Goal: Transaction & Acquisition: Obtain resource

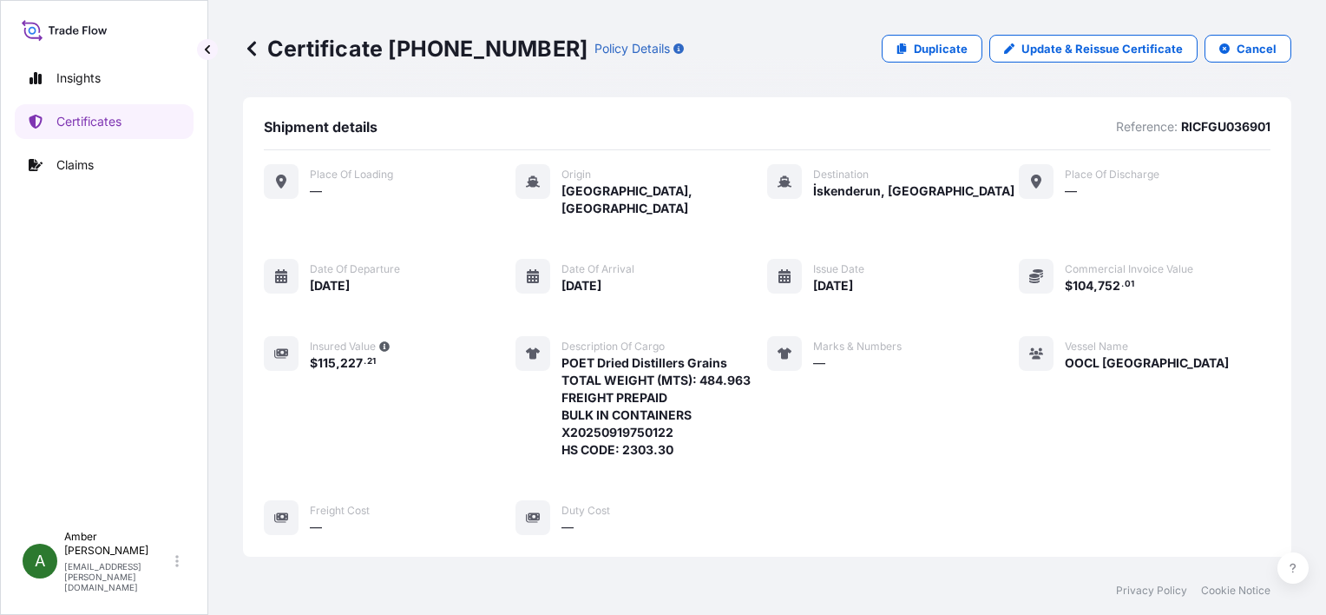
scroll to position [420, 0]
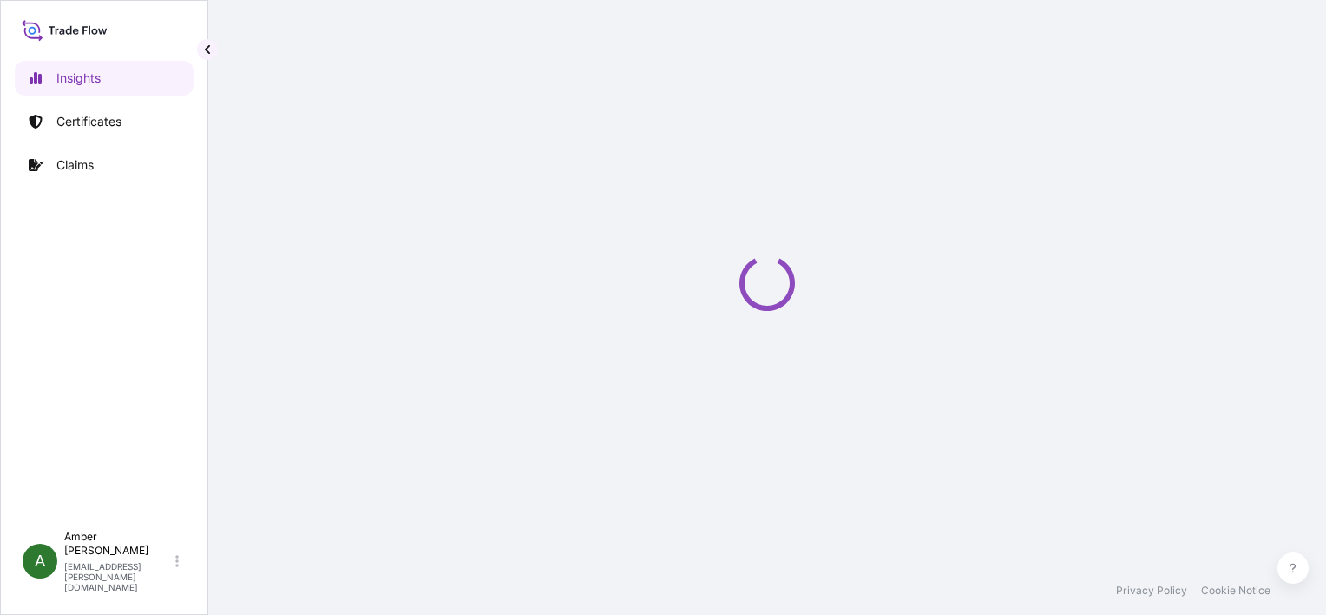
select select "2025"
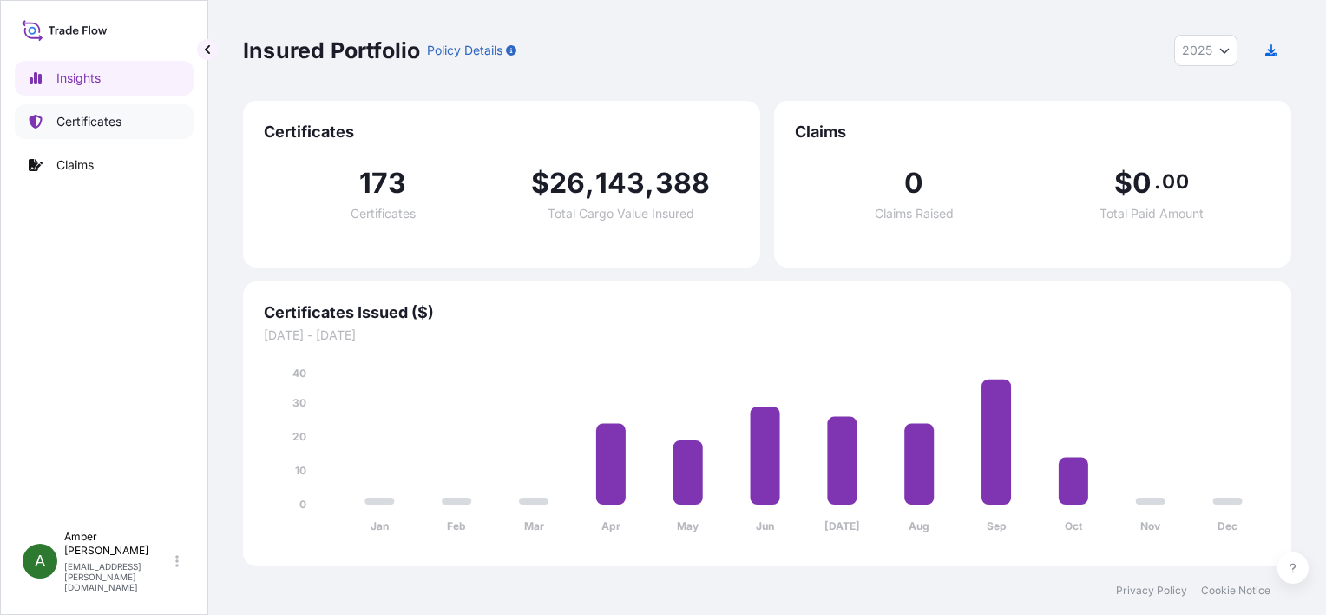
click at [76, 122] on p "Certificates" at bounding box center [88, 121] width 65 height 17
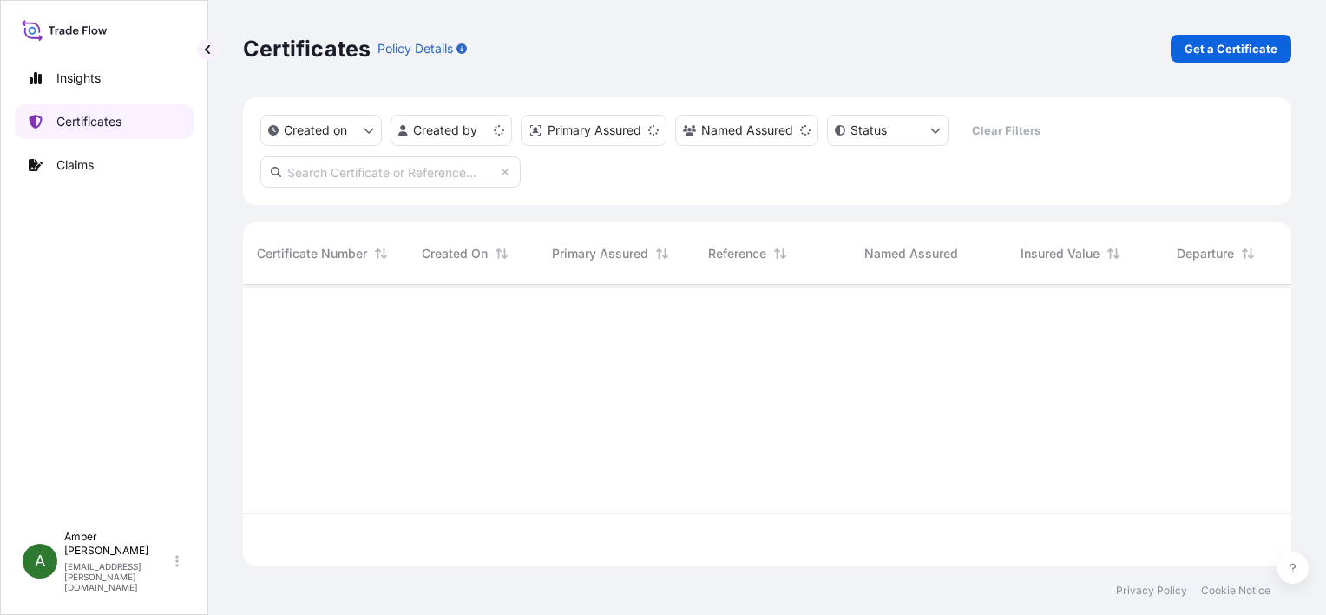
scroll to position [278, 1035]
click at [1241, 45] on p "Get a Certificate" at bounding box center [1231, 48] width 93 height 17
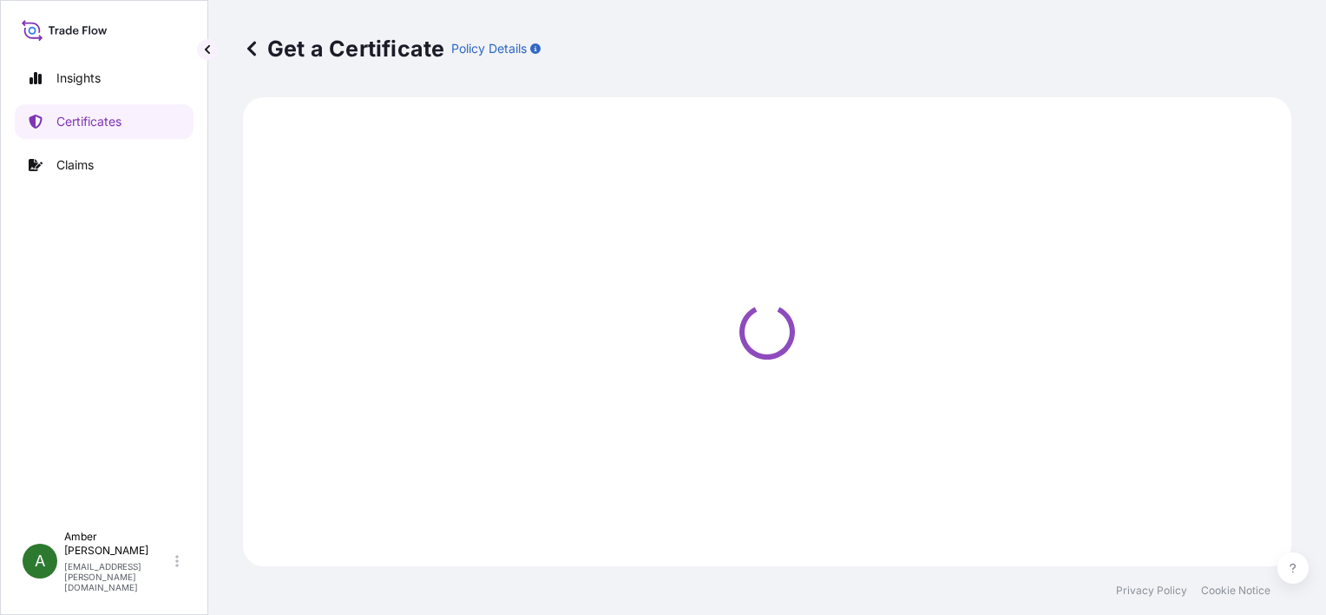
select select "Ocean Vessel"
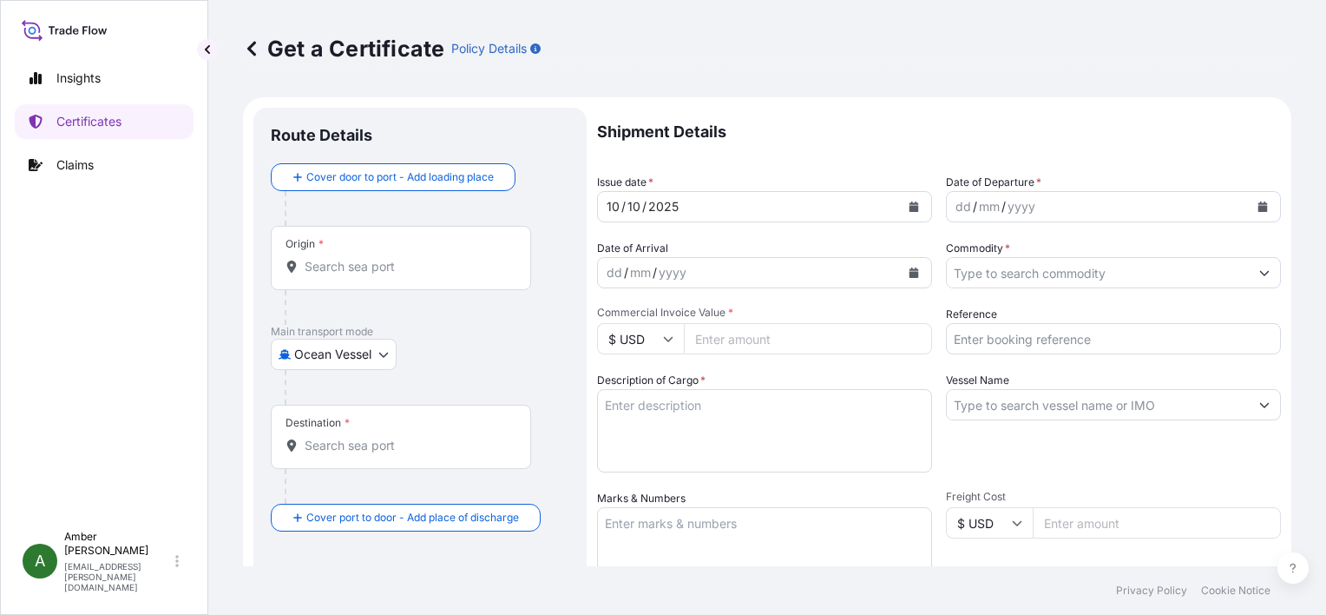
click at [1067, 342] on input "Reference" at bounding box center [1113, 338] width 335 height 31
paste input "RICFGU043700"
type input "RICFGU043700"
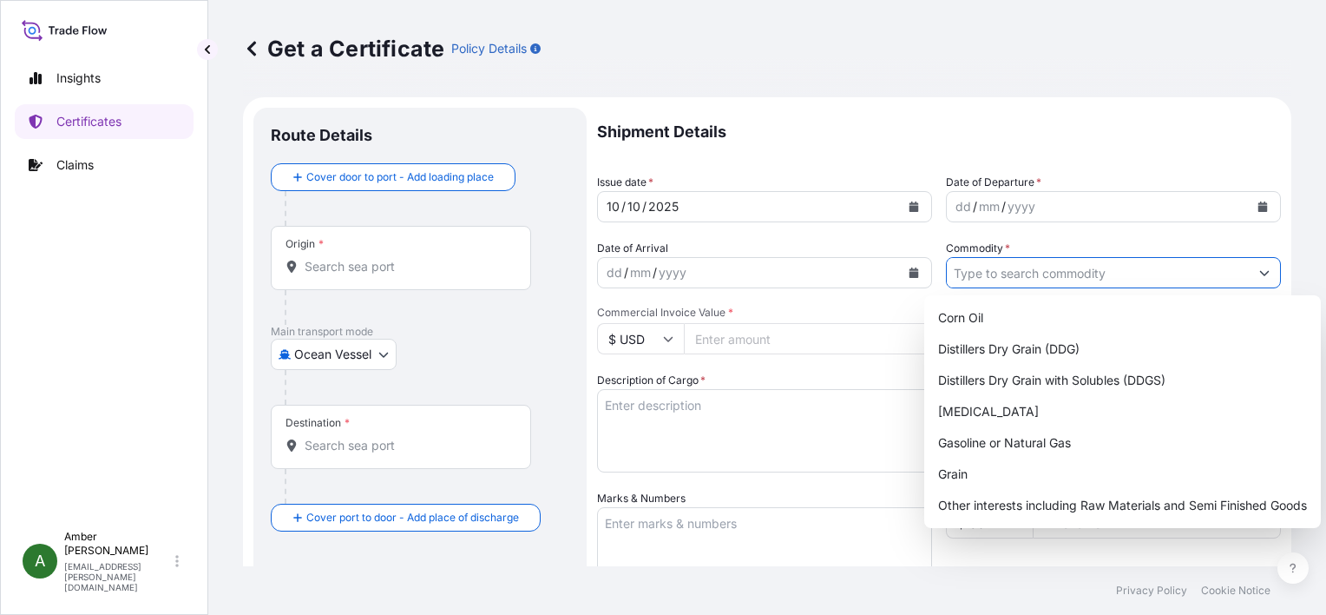
click at [1023, 273] on input "Commodity *" at bounding box center [1098, 272] width 302 height 31
click at [1043, 375] on div "Distillers Dry Grain with Solubles (DDGS)" at bounding box center [1122, 380] width 383 height 31
type input "Distillers Dry Grain with Solubles (DDGS)"
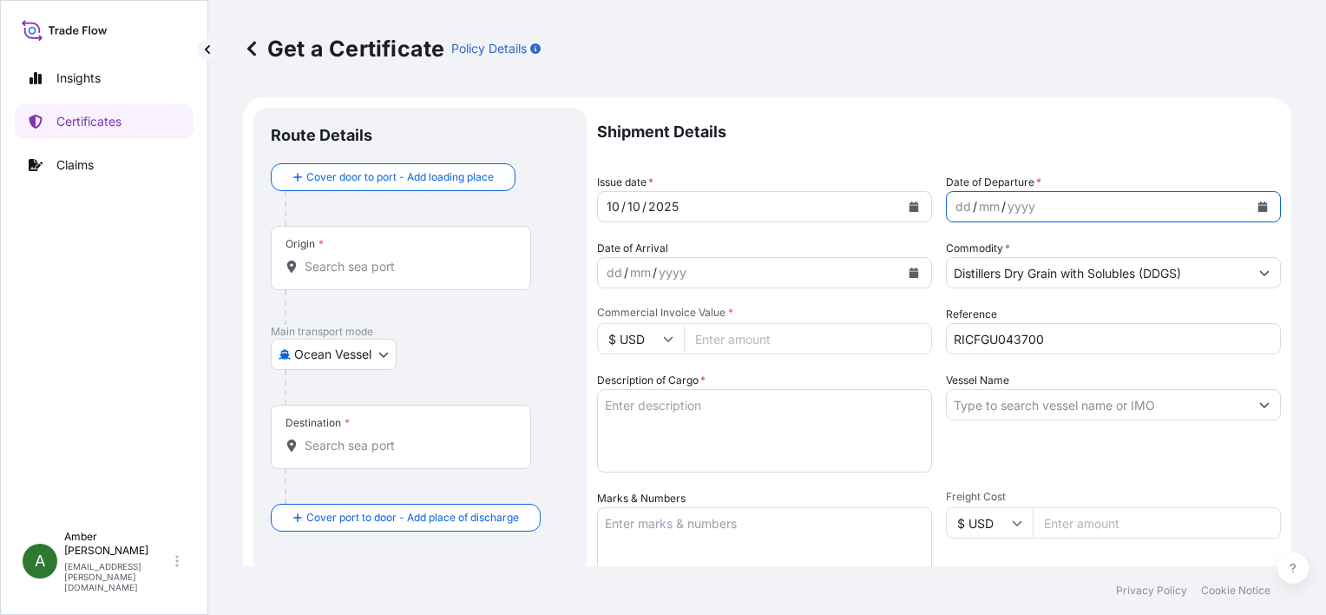
click at [1259, 208] on icon "Calendar" at bounding box center [1264, 206] width 10 height 10
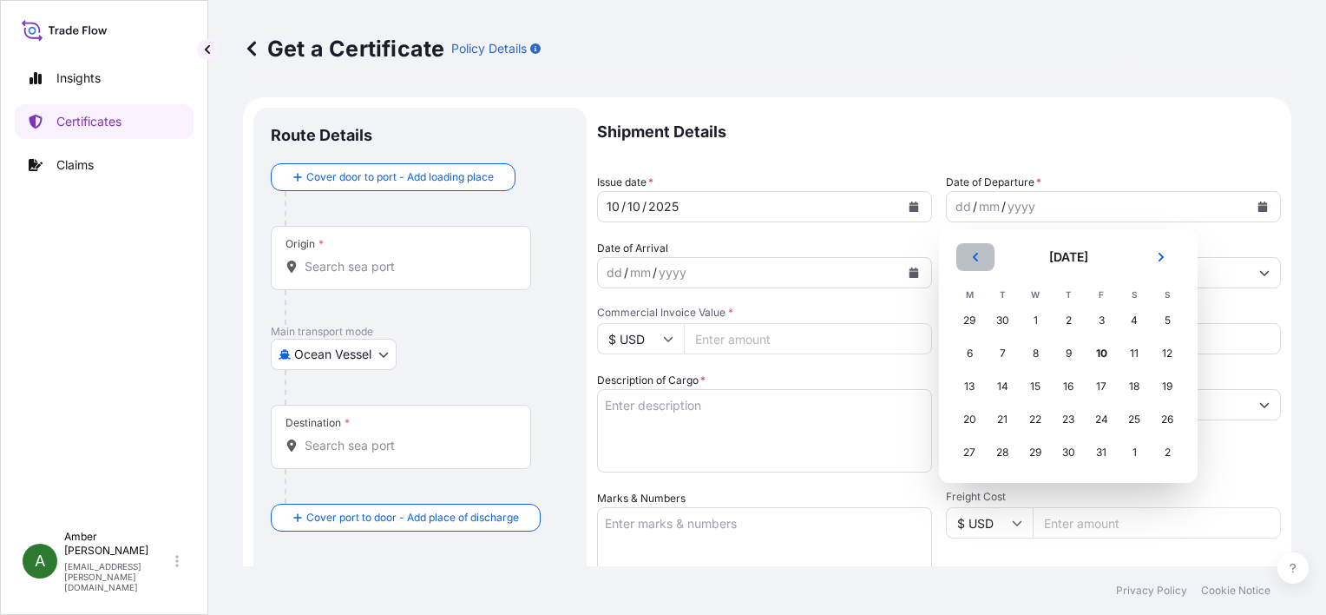
click at [977, 264] on button "Previous" at bounding box center [976, 257] width 38 height 28
click at [976, 451] on div "29" at bounding box center [969, 452] width 31 height 31
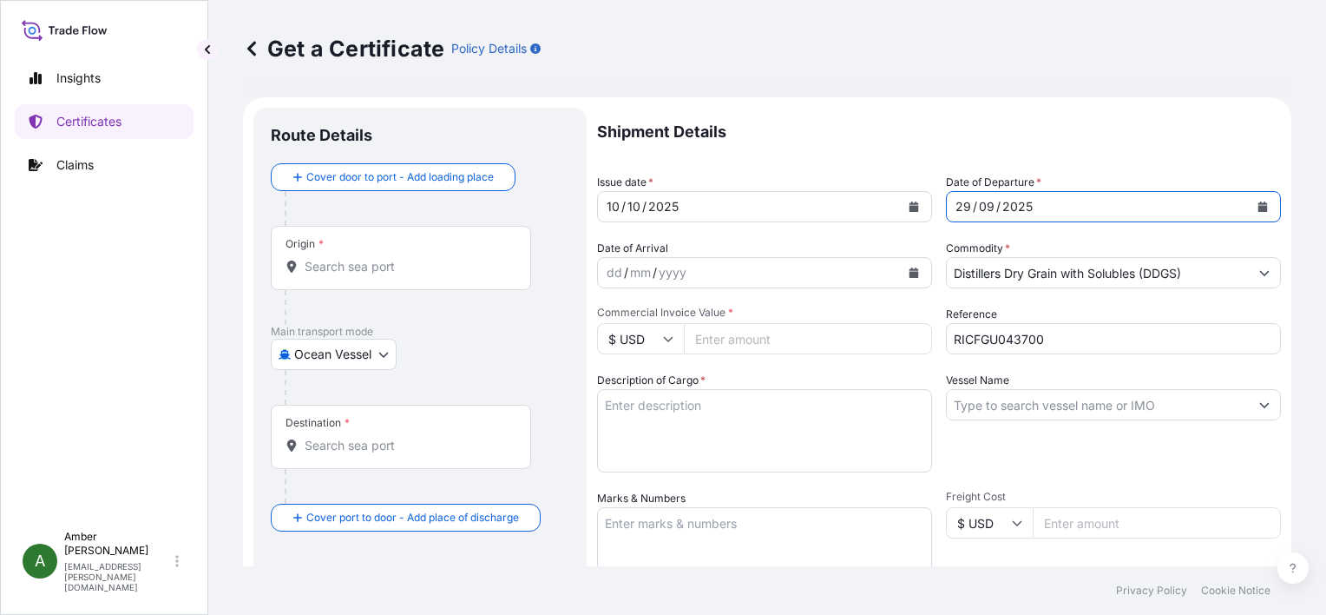
click at [910, 271] on icon "Calendar" at bounding box center [915, 272] width 10 height 10
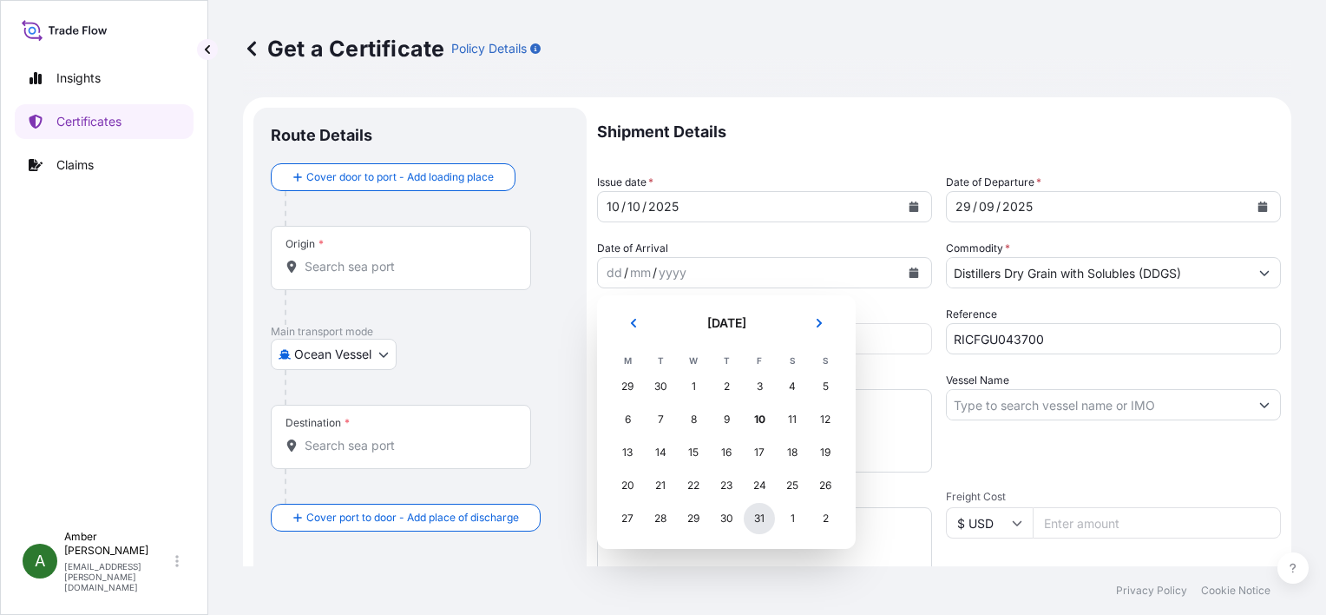
click at [760, 520] on div "31" at bounding box center [759, 518] width 31 height 31
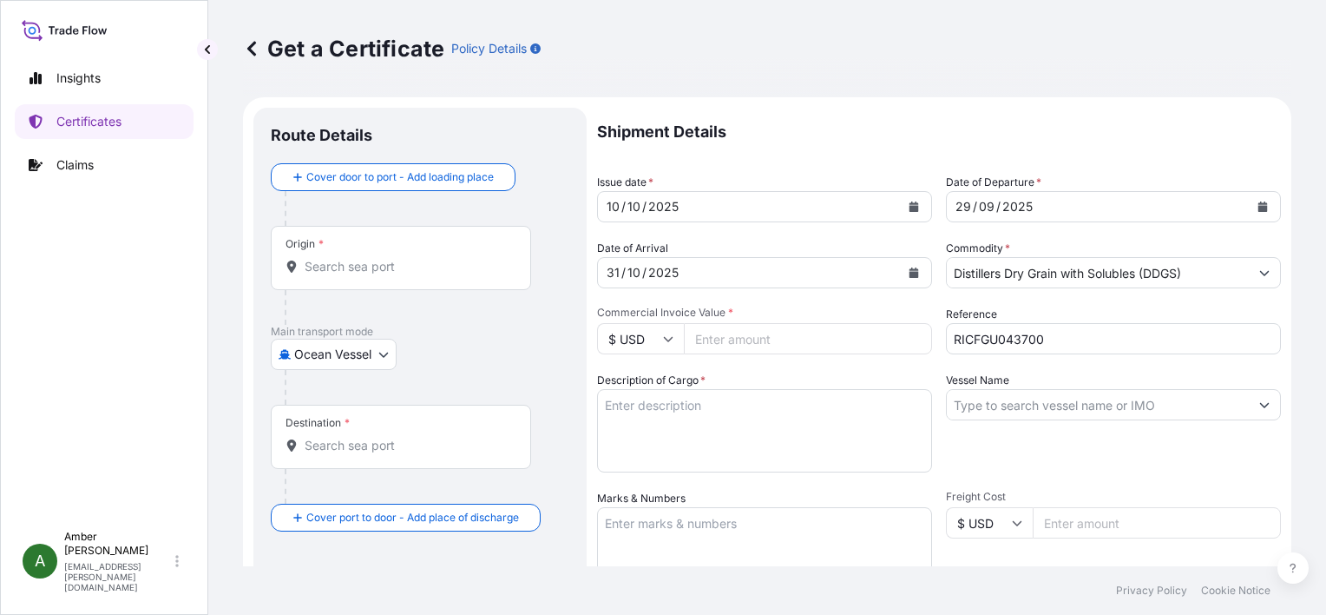
click at [745, 337] on input "Commercial Invoice Value *" at bounding box center [808, 338] width 248 height 31
paste input "142649.43"
type input "142649.43"
click at [1026, 408] on input "Vessel Name" at bounding box center [1098, 404] width 302 height 31
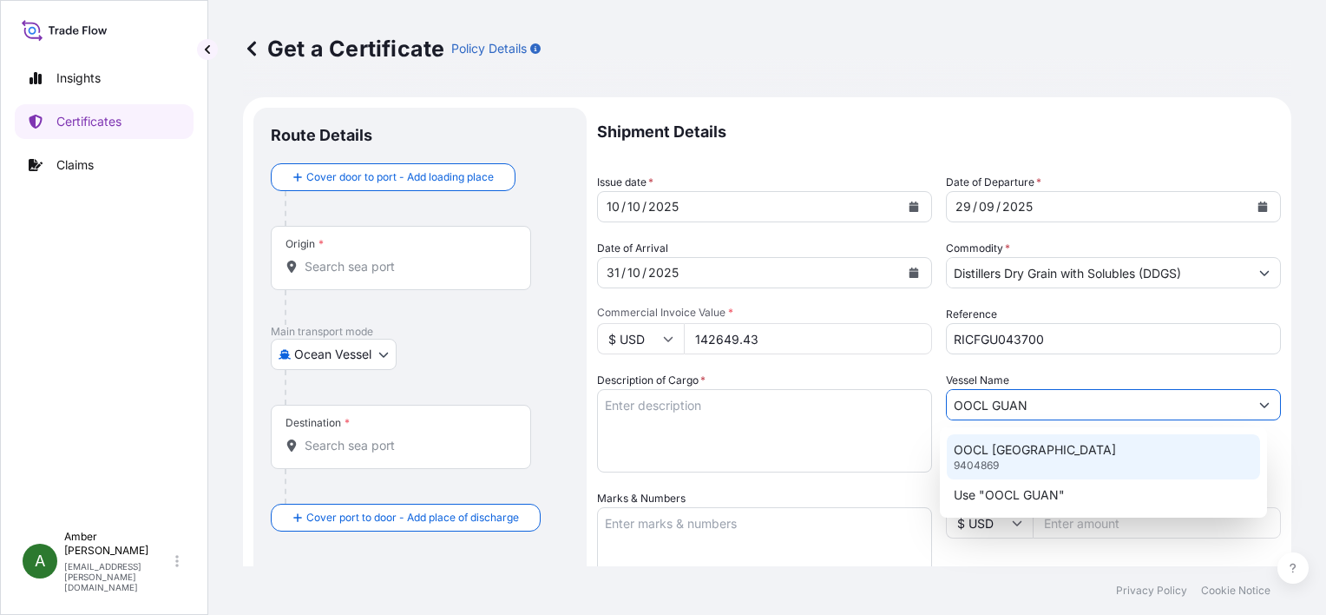
click at [1026, 441] on p "OOCL GUANGZHOU" at bounding box center [1035, 449] width 162 height 17
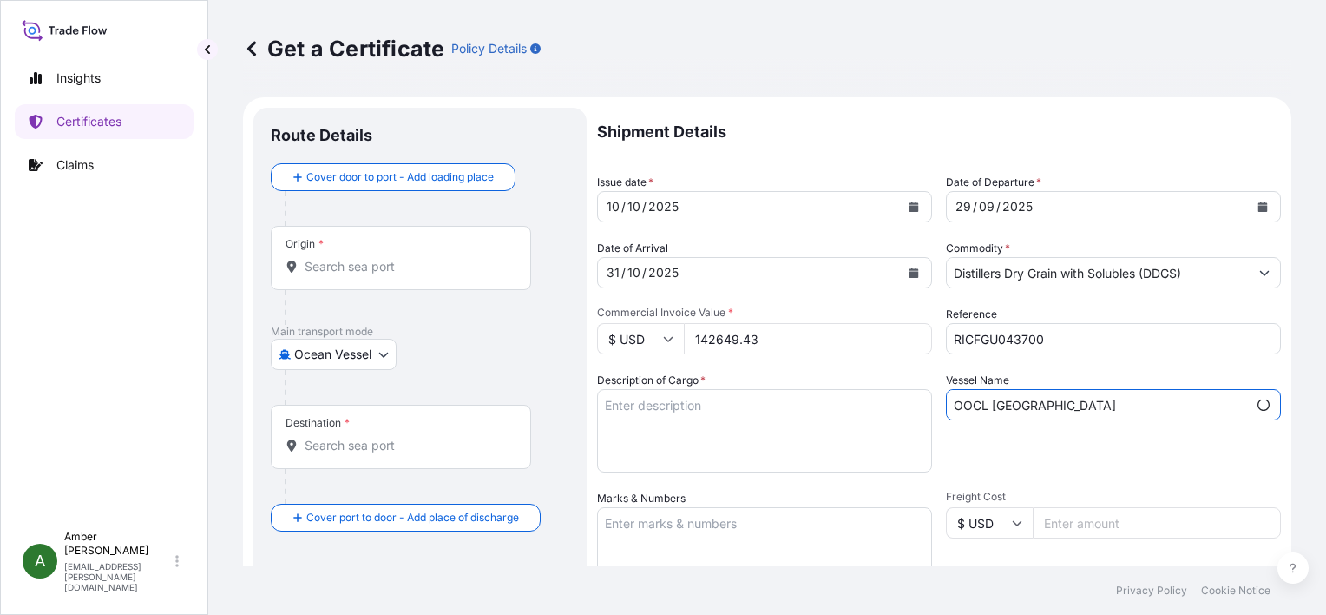
type input "OOCL GUANGZHOU"
click at [1025, 441] on div "Vessel Name OOCL GUANGZHOU" at bounding box center [1113, 422] width 335 height 101
click at [705, 417] on textarea "Description of Cargo *" at bounding box center [764, 430] width 335 height 83
paste textarea "DISTILLERS DRIED GRAINS WITH SOLUBLES TOTAL WEIGHT (MTS): 617.53 FREIGHT PREPAI…"
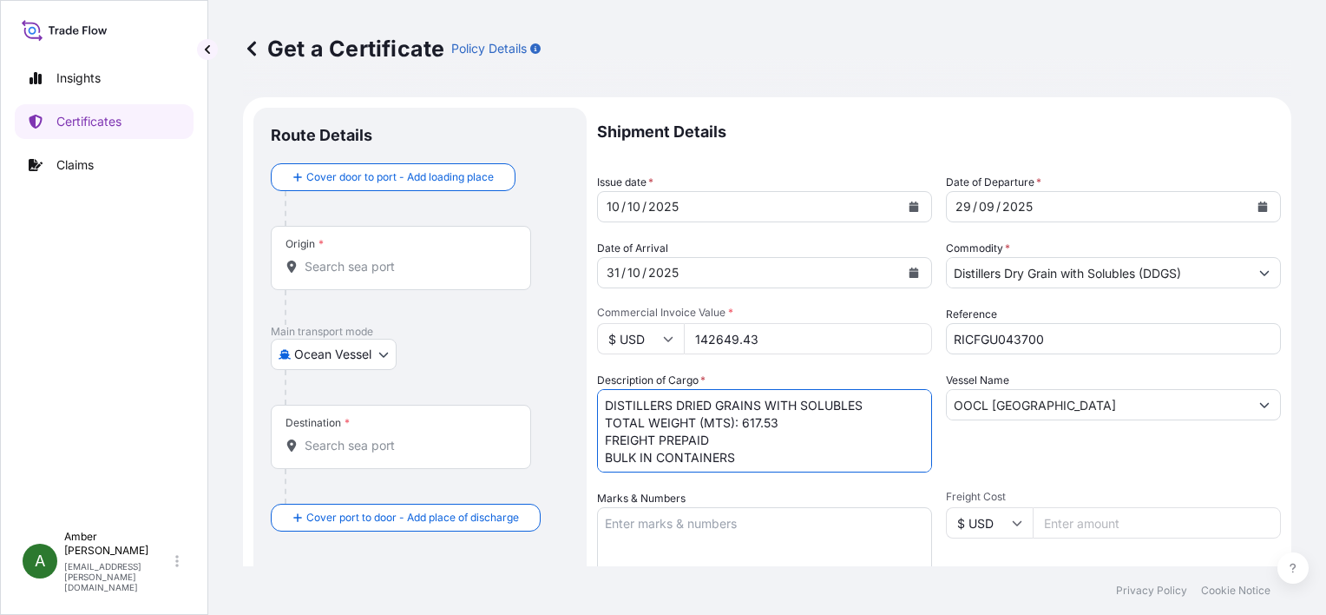
scroll to position [10, 0]
click at [650, 458] on textarea "DISTILLERS DRIED GRAINS WITH SOLUBLES TOTAL WEIGHT (MTS): 617.53 FREIGHT PREPAI…" at bounding box center [764, 430] width 335 height 83
paste textarea "X20250923864042"
type textarea "DISTILLERS DRIED GRAINS WITH SOLUBLES TOTAL WEIGHT (MTS): 617.53 FREIGHT PREPAI…"
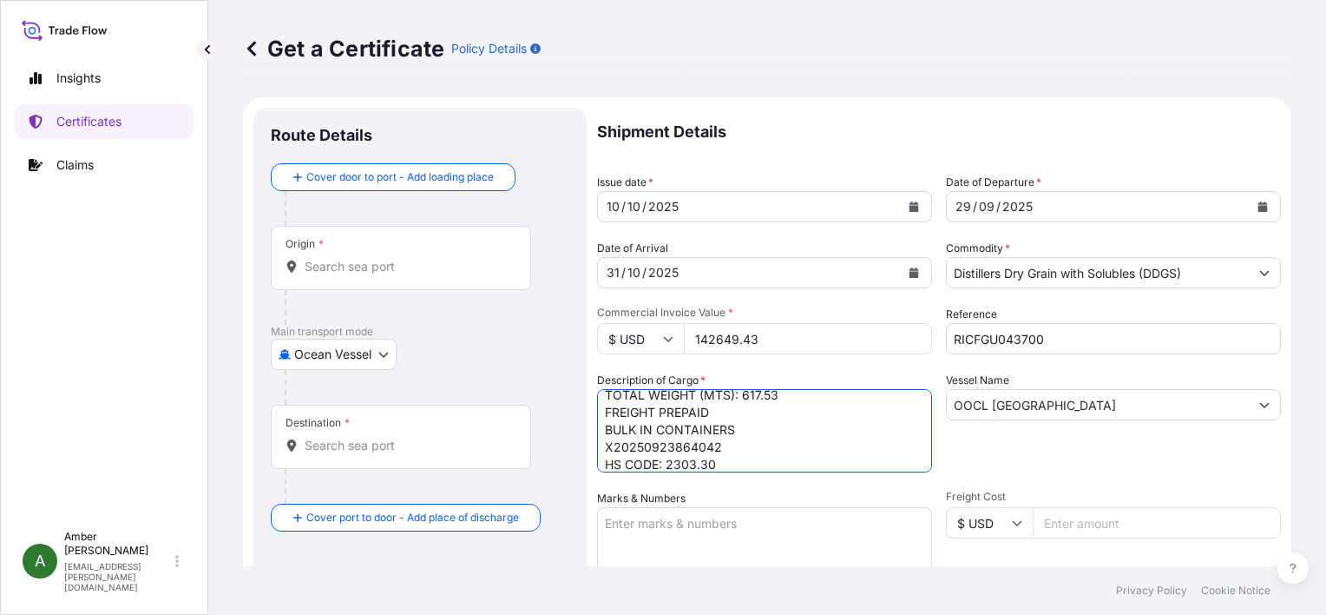
click at [348, 273] on input "Origin *" at bounding box center [407, 266] width 205 height 17
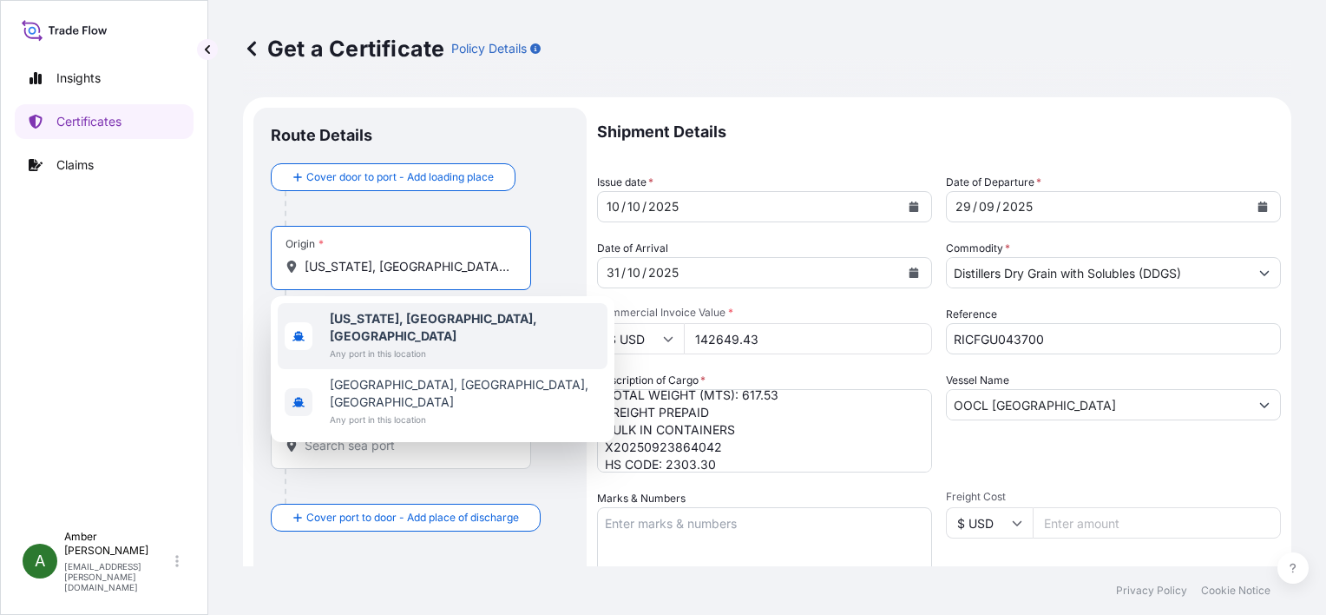
click at [366, 318] on b "New York, NY, USA" at bounding box center [433, 327] width 207 height 32
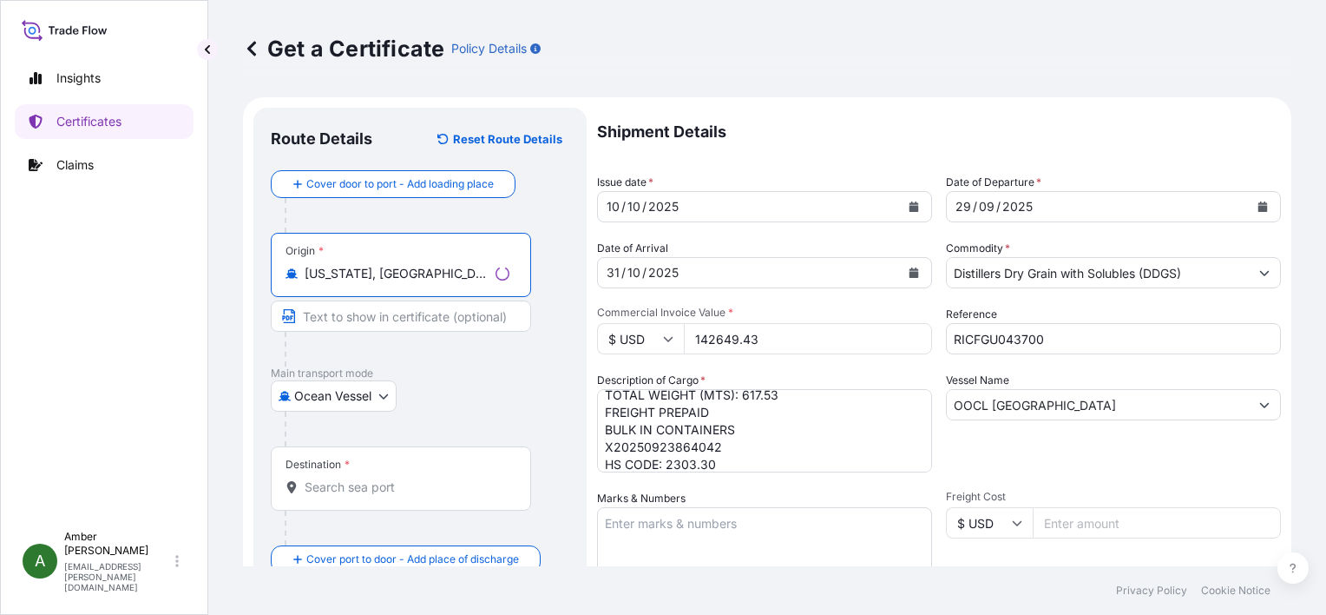
type input "New York, NY, USA"
click at [346, 493] on input "Destination *" at bounding box center [407, 486] width 205 height 17
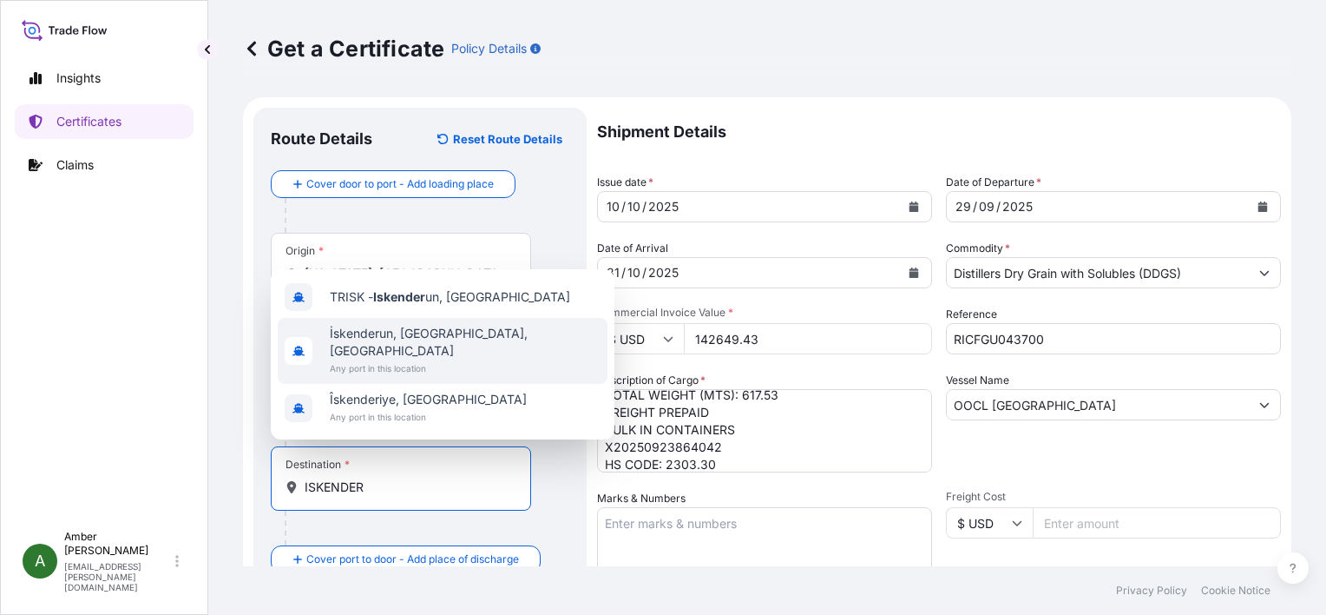
click at [430, 350] on span "İskenderun, Hatay, Türkiye" at bounding box center [465, 342] width 271 height 35
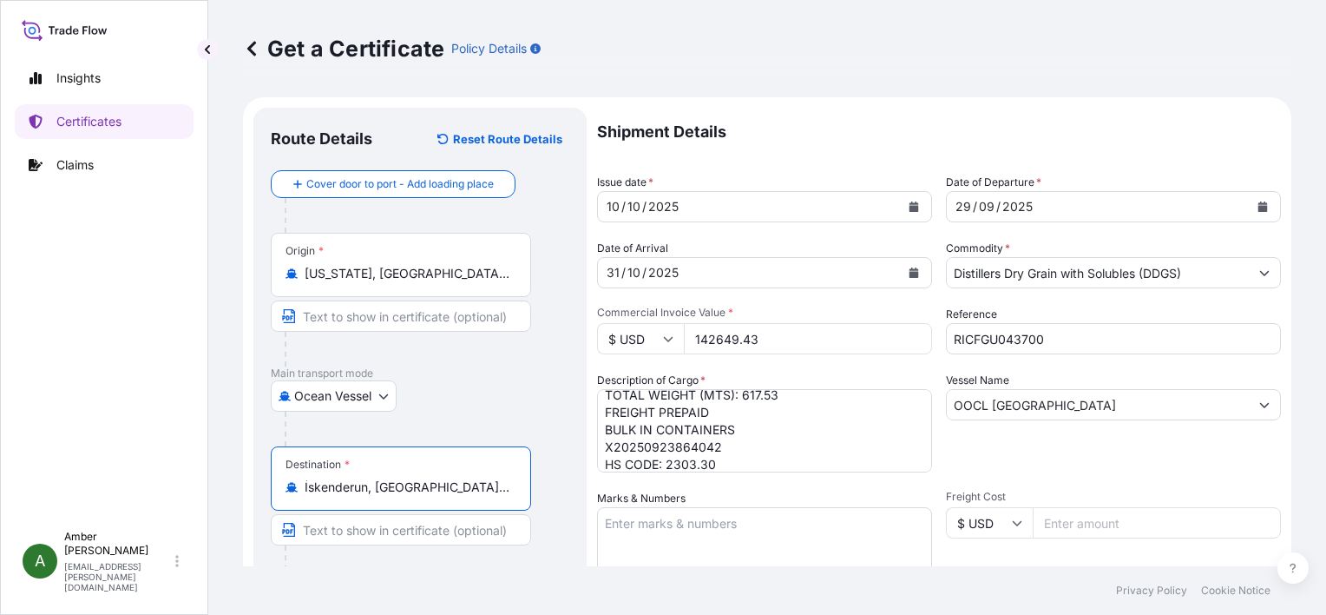
type input "İskenderun, Hatay, Türkiye"
click at [519, 368] on p "Main transport mode" at bounding box center [420, 373] width 299 height 14
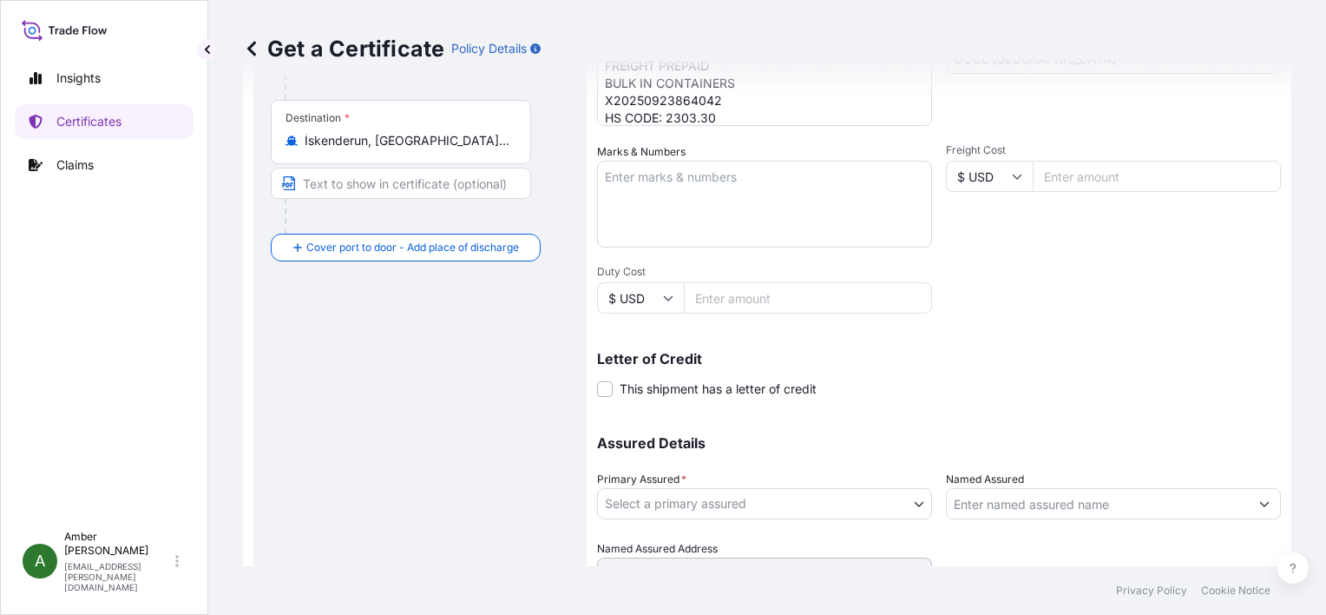
scroll to position [427, 0]
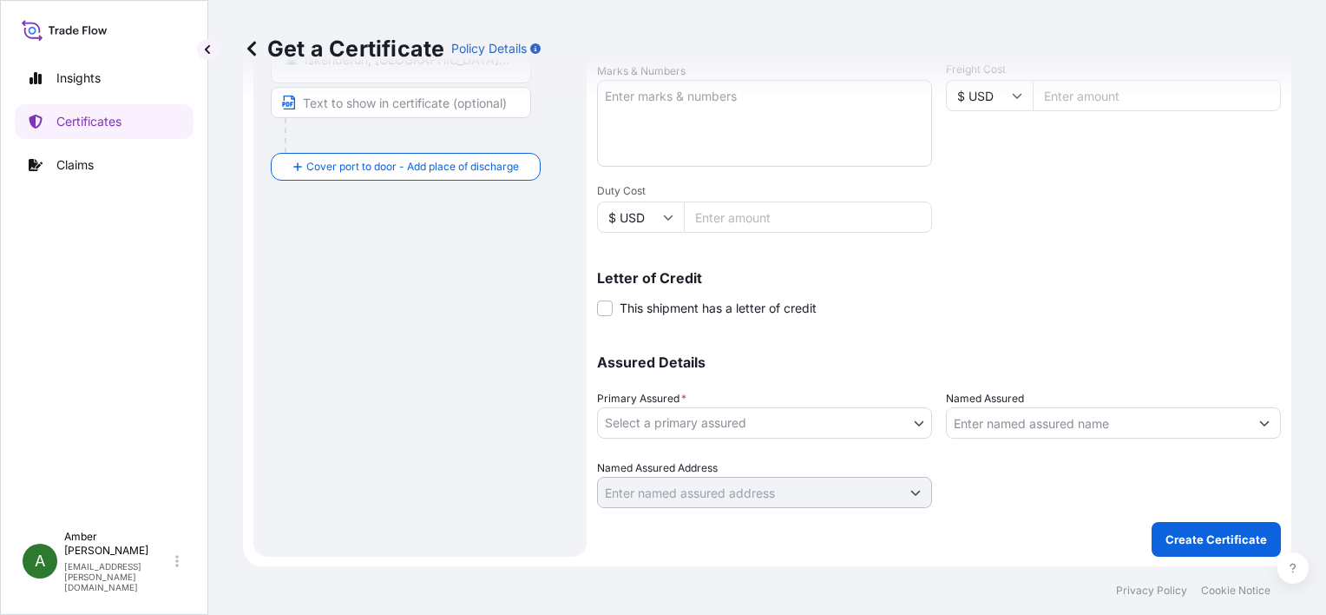
click at [749, 421] on body "3 options available. Insights Certificates Claims A Amber Rinehart amber.rineha…" at bounding box center [663, 307] width 1326 height 615
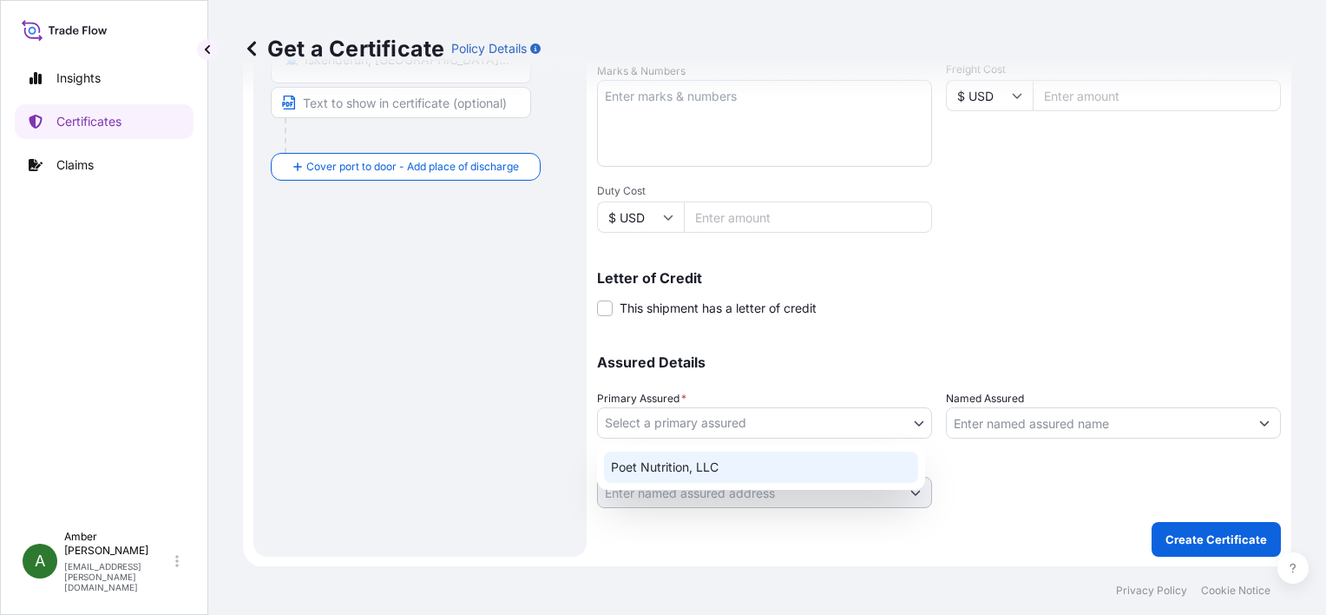
click at [751, 457] on div "Poet Nutrition, LLC" at bounding box center [761, 466] width 314 height 31
select select "31546"
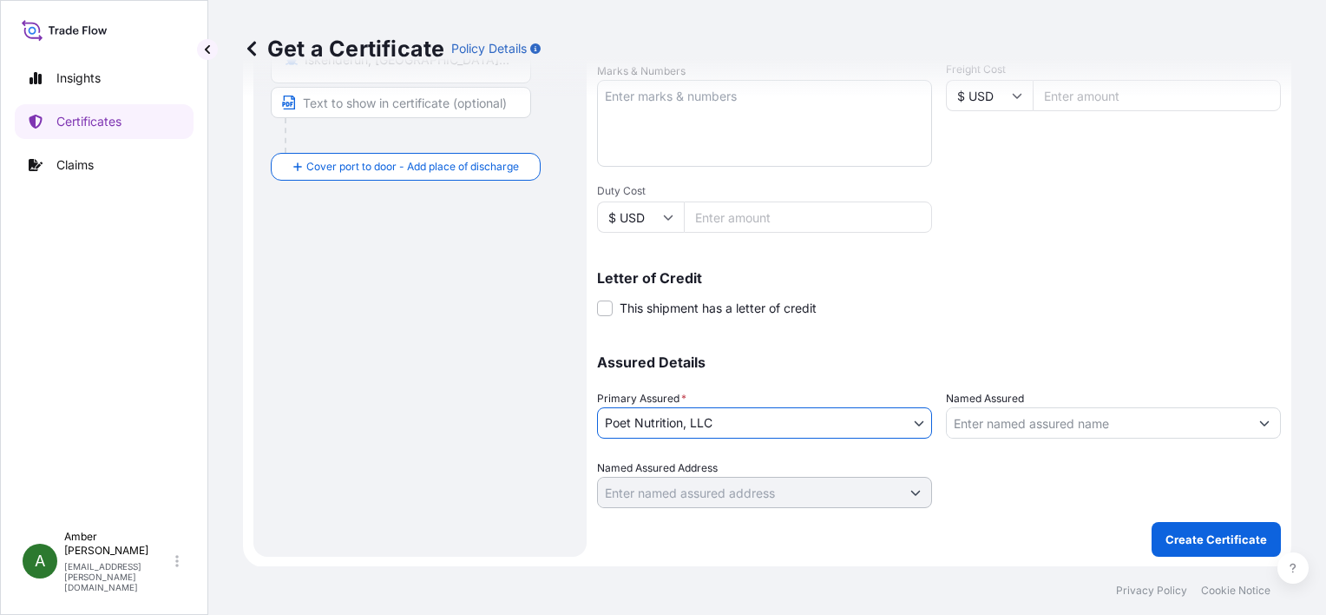
click at [1012, 417] on input "Named Assured" at bounding box center [1098, 422] width 302 height 31
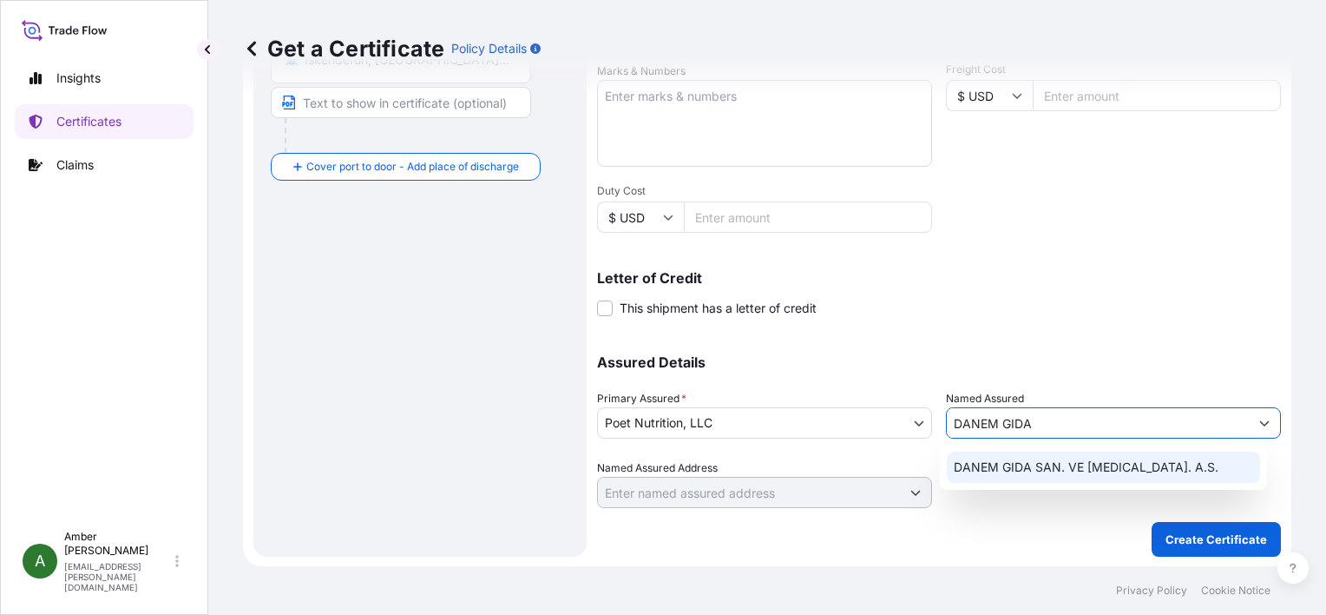
click at [1043, 463] on span "DANEM GIDA SAN. VE TIC. A.S." at bounding box center [1086, 466] width 265 height 17
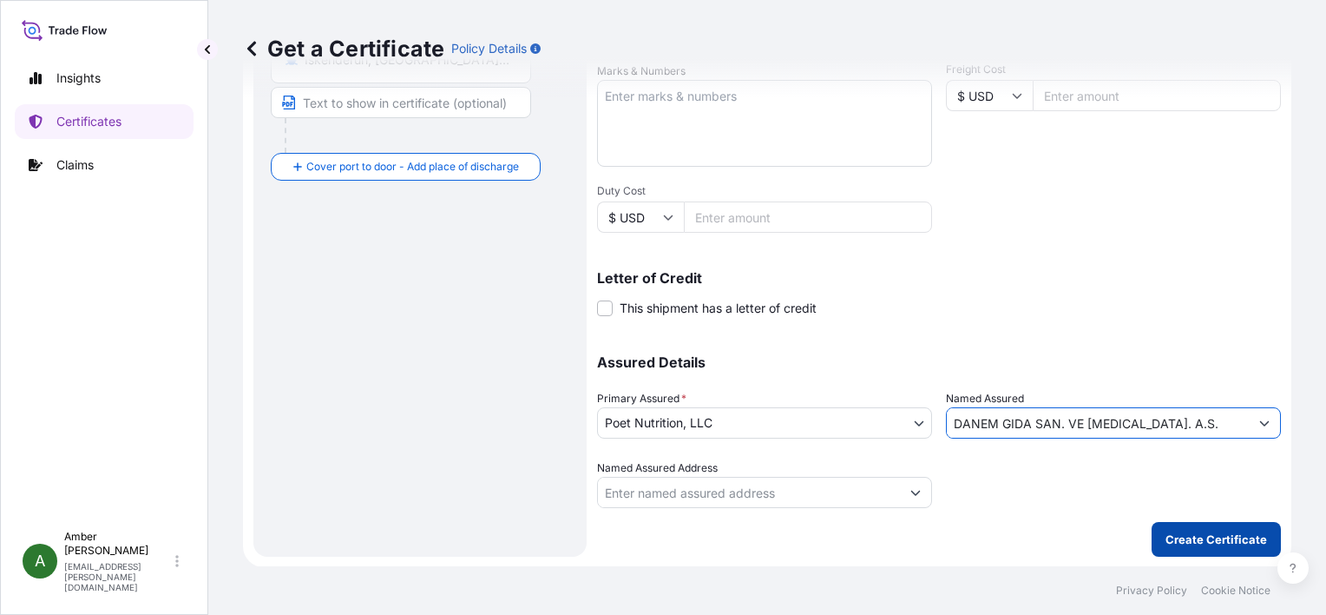
type input "DANEM GIDA SAN. VE TIC. A.S."
click at [1191, 544] on p "Create Certificate" at bounding box center [1217, 538] width 102 height 17
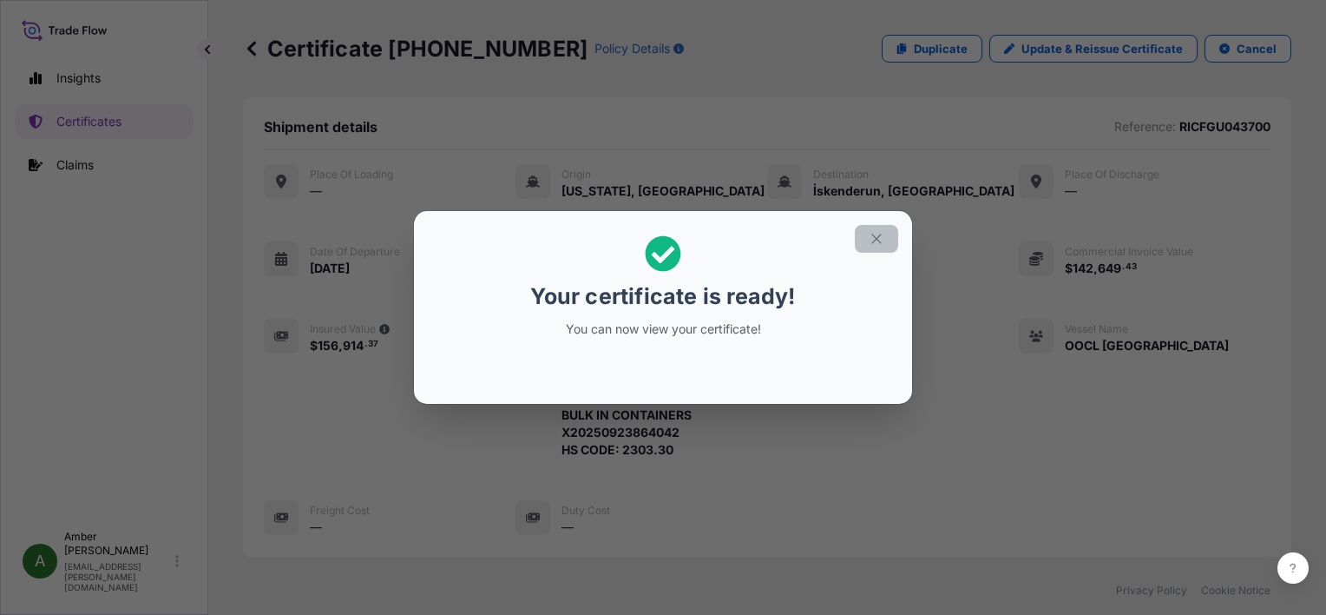
click at [882, 236] on icon "button" at bounding box center [877, 239] width 16 height 16
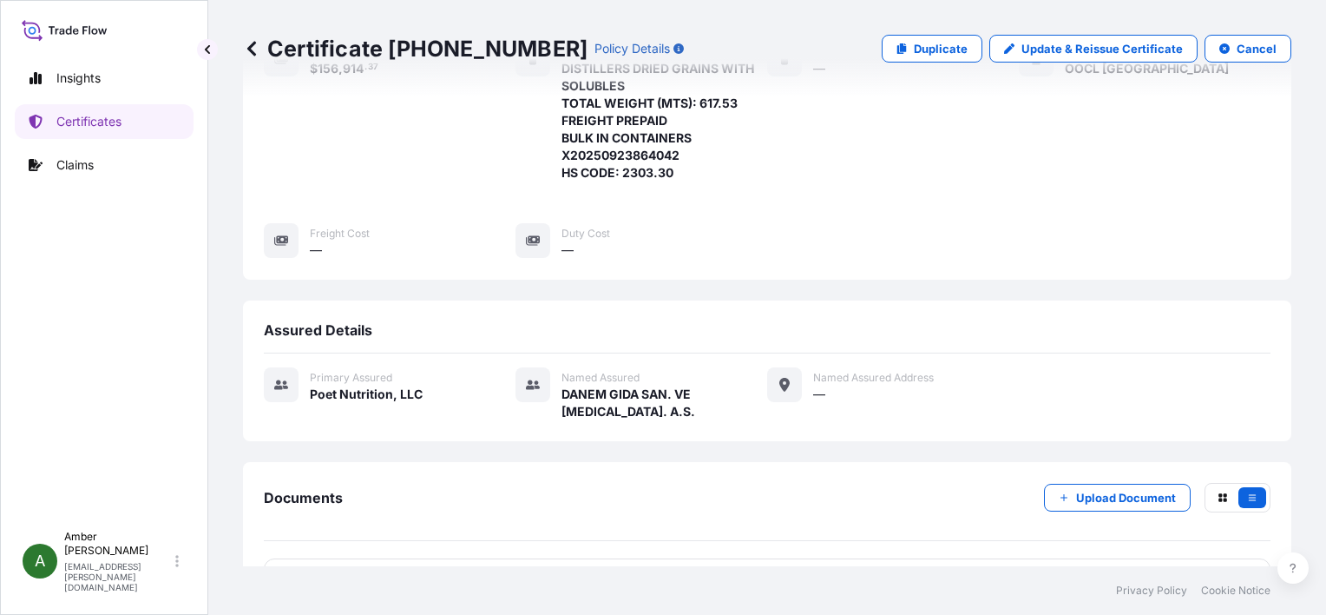
scroll to position [420, 0]
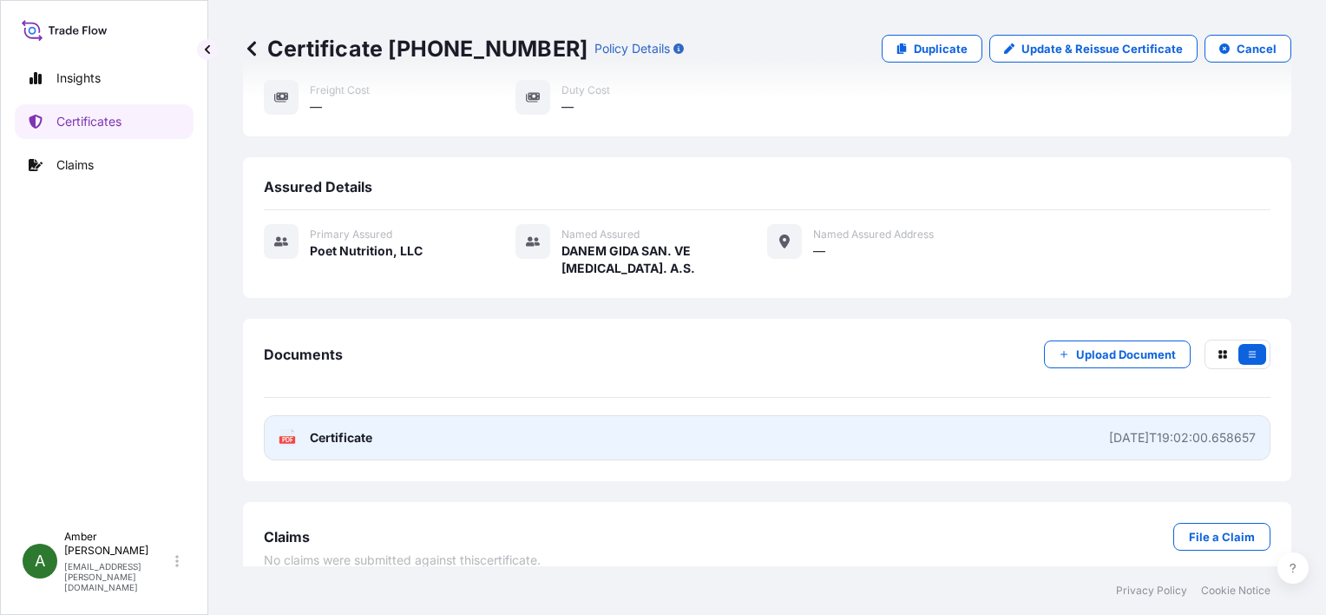
click at [288, 437] on text "PDF" at bounding box center [287, 440] width 11 height 6
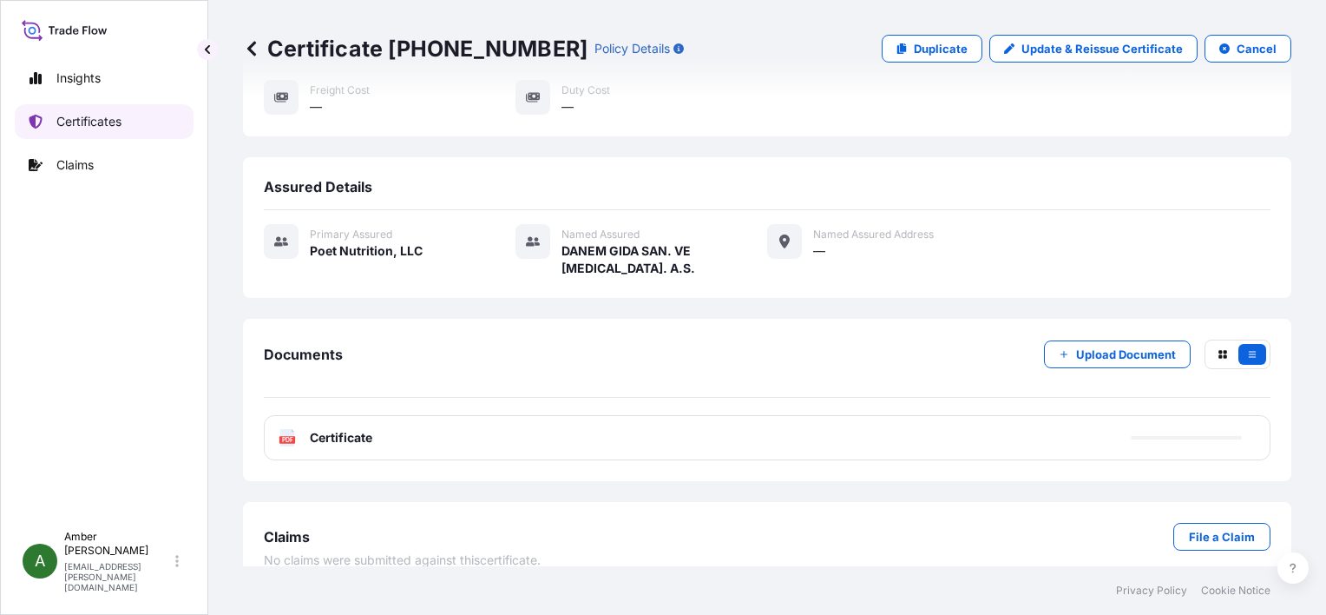
click at [95, 117] on p "Certificates" at bounding box center [88, 121] width 65 height 17
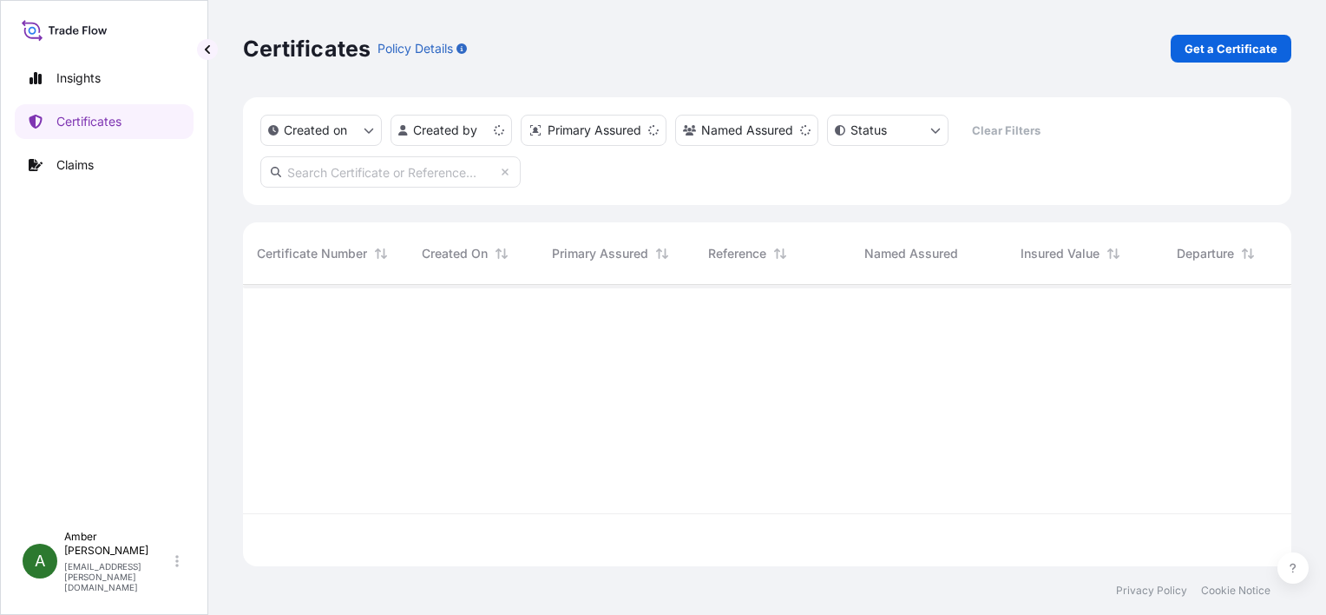
scroll to position [278, 1035]
click at [1240, 43] on p "Get a Certificate" at bounding box center [1231, 48] width 93 height 17
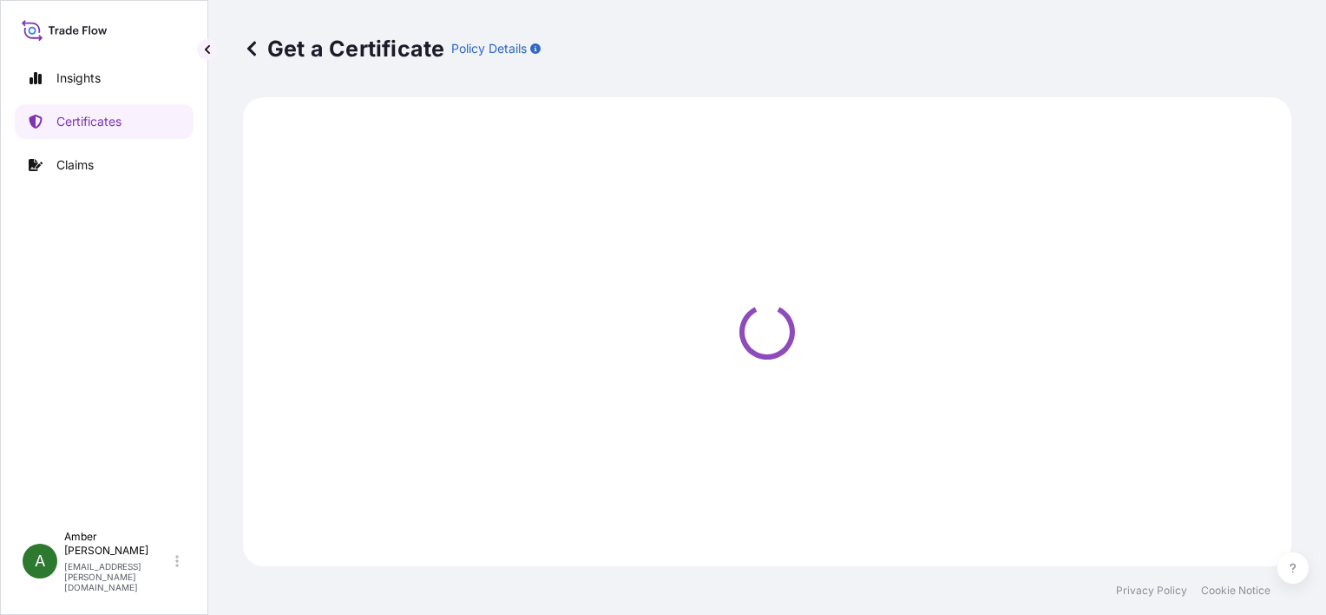
select select "Ocean Vessel"
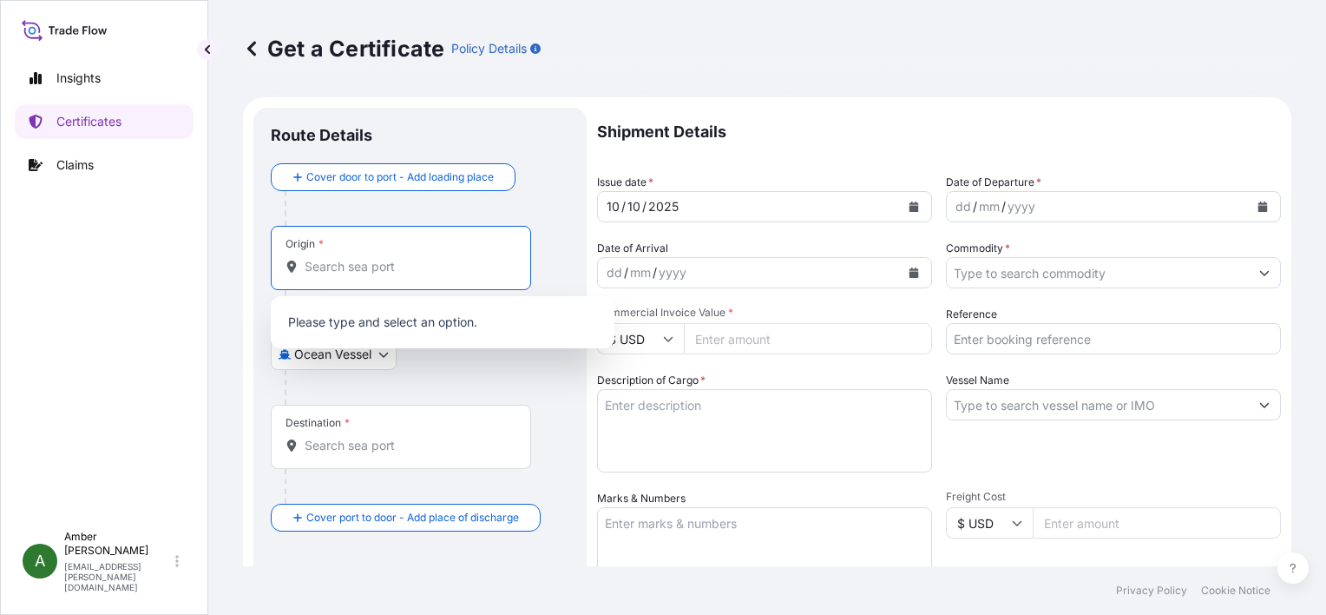
click at [358, 267] on input "Origin *" at bounding box center [407, 266] width 205 height 17
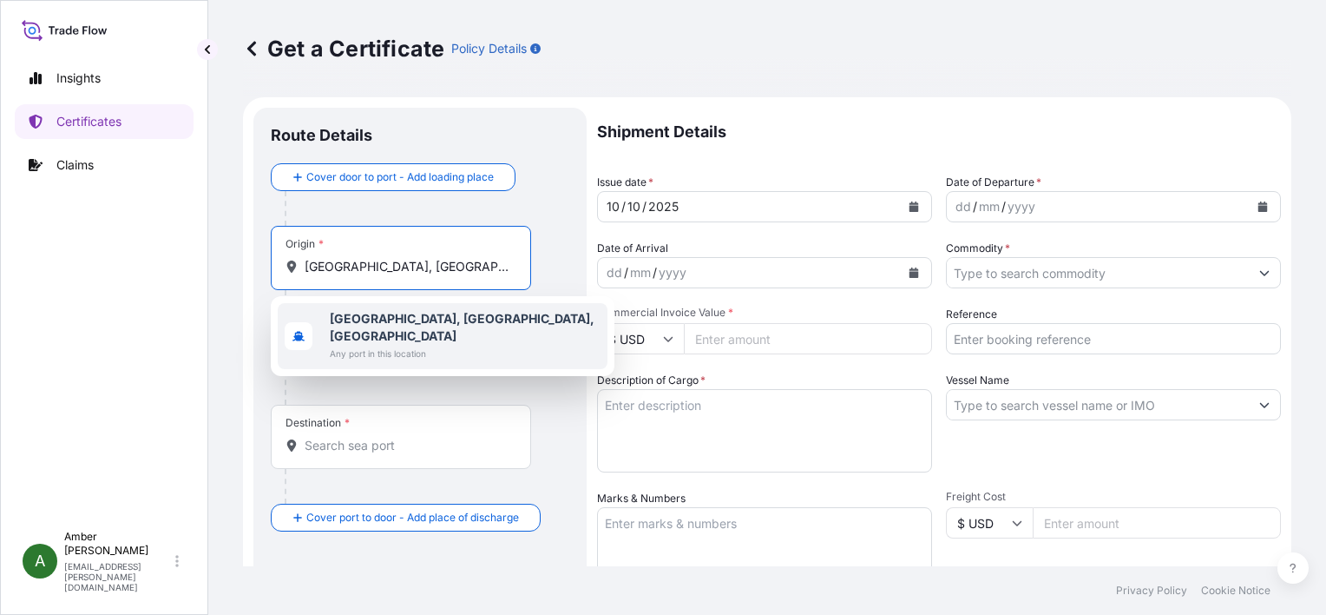
click at [365, 317] on b "Norfolk, VA, USA" at bounding box center [462, 327] width 265 height 32
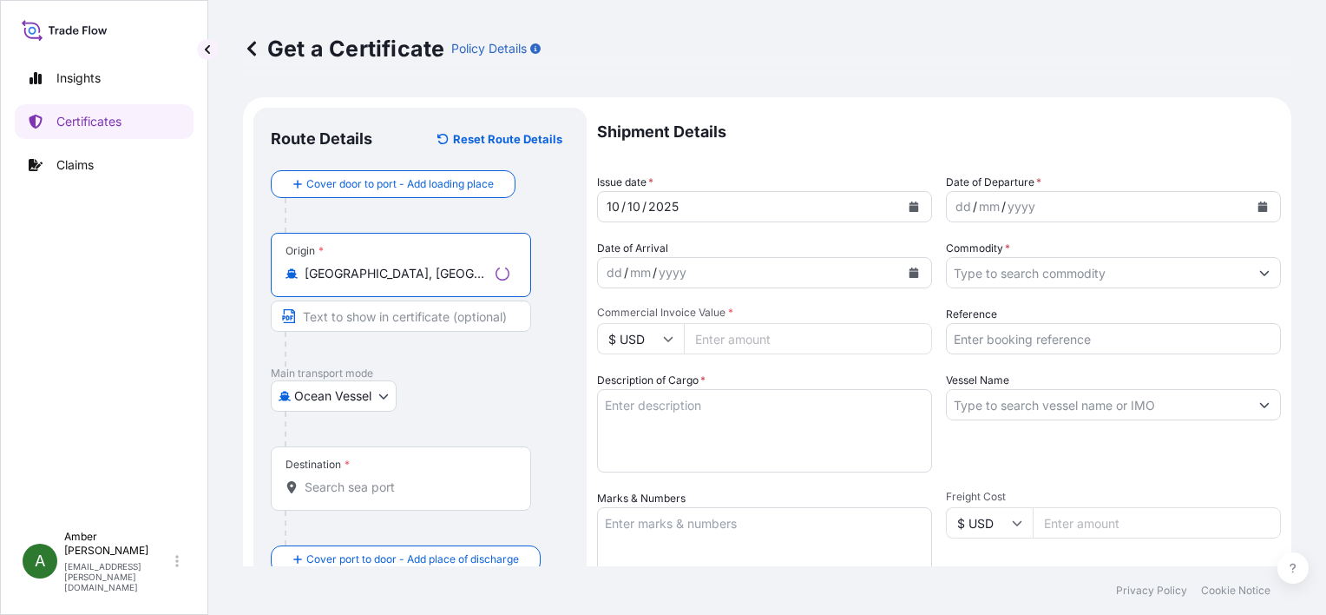
type input "Norfolk, VA, USA"
click at [344, 492] on input "Destination *" at bounding box center [407, 486] width 205 height 17
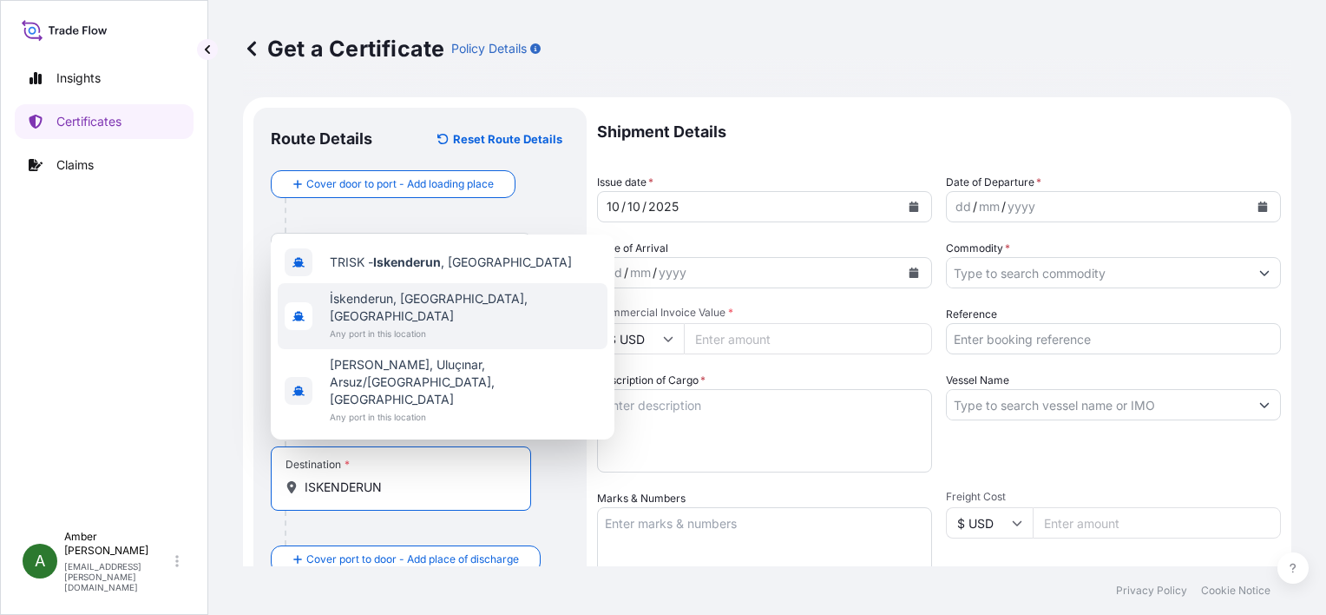
click at [385, 325] on span "İskenderun, Hatay, Türkiye" at bounding box center [465, 307] width 271 height 35
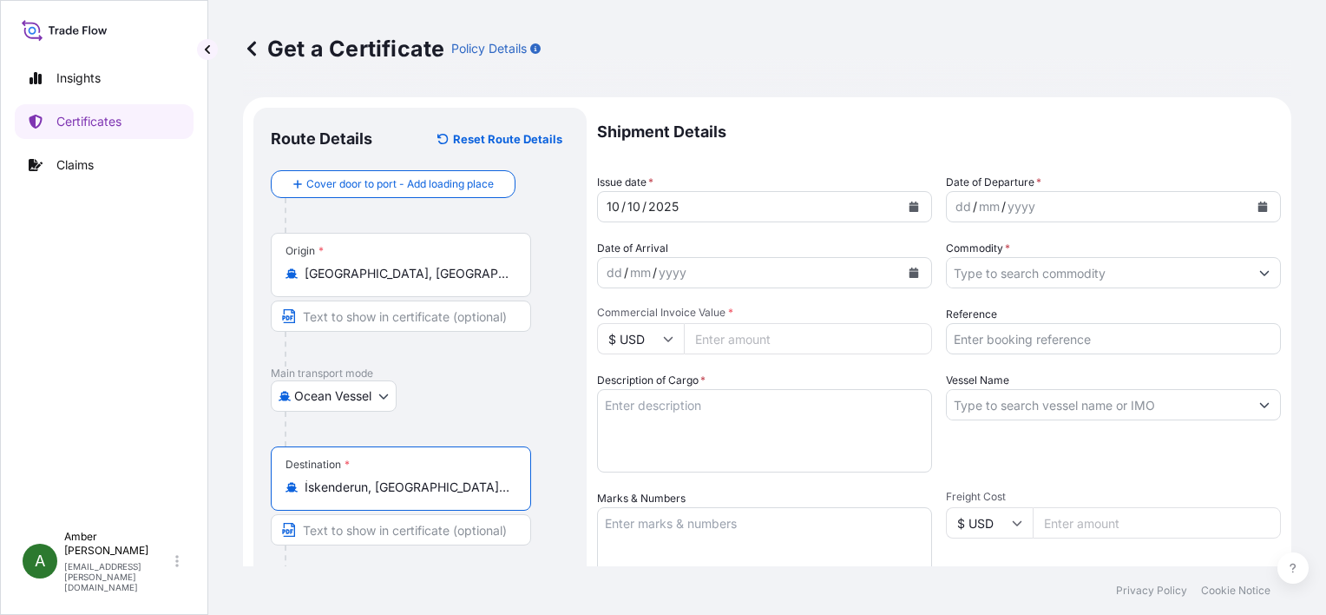
type input "İskenderun, Hatay, Türkiye"
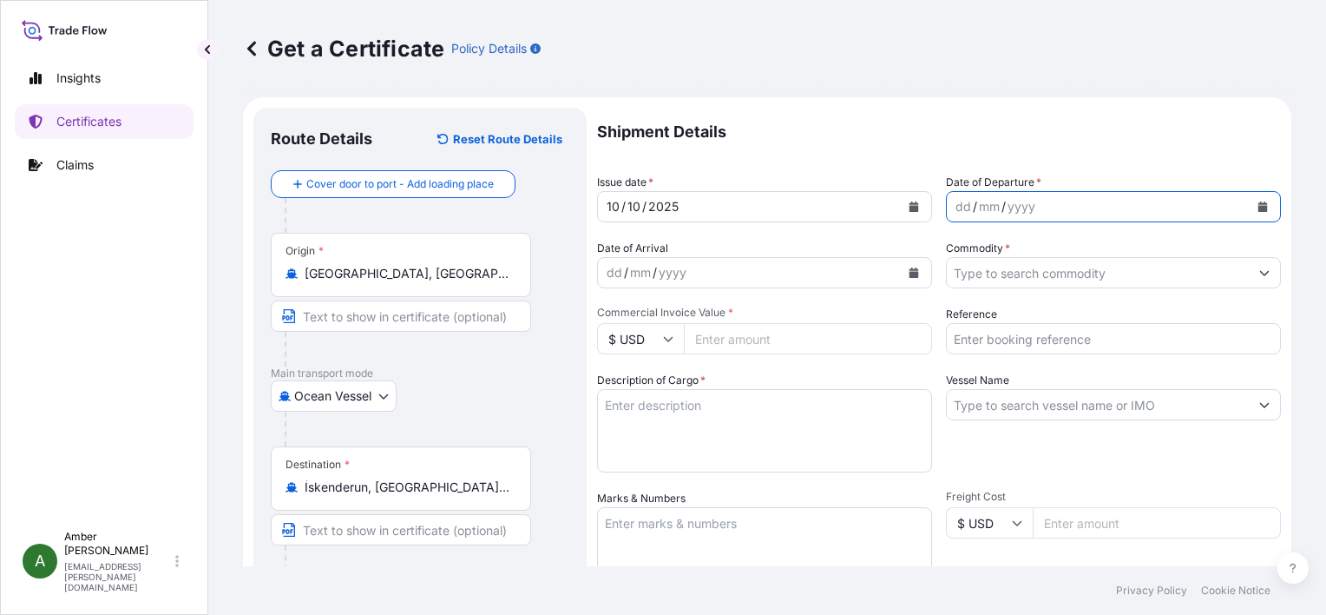
click at [1259, 208] on icon "Calendar" at bounding box center [1264, 206] width 10 height 10
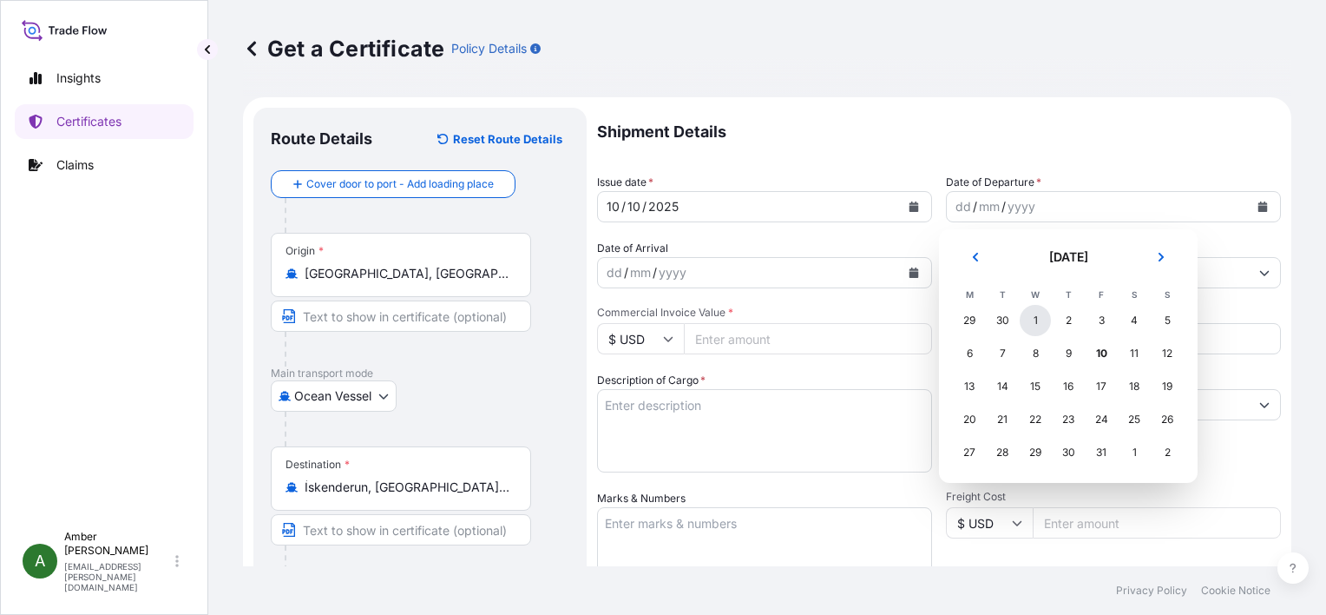
click at [1038, 325] on div "1" at bounding box center [1035, 320] width 31 height 31
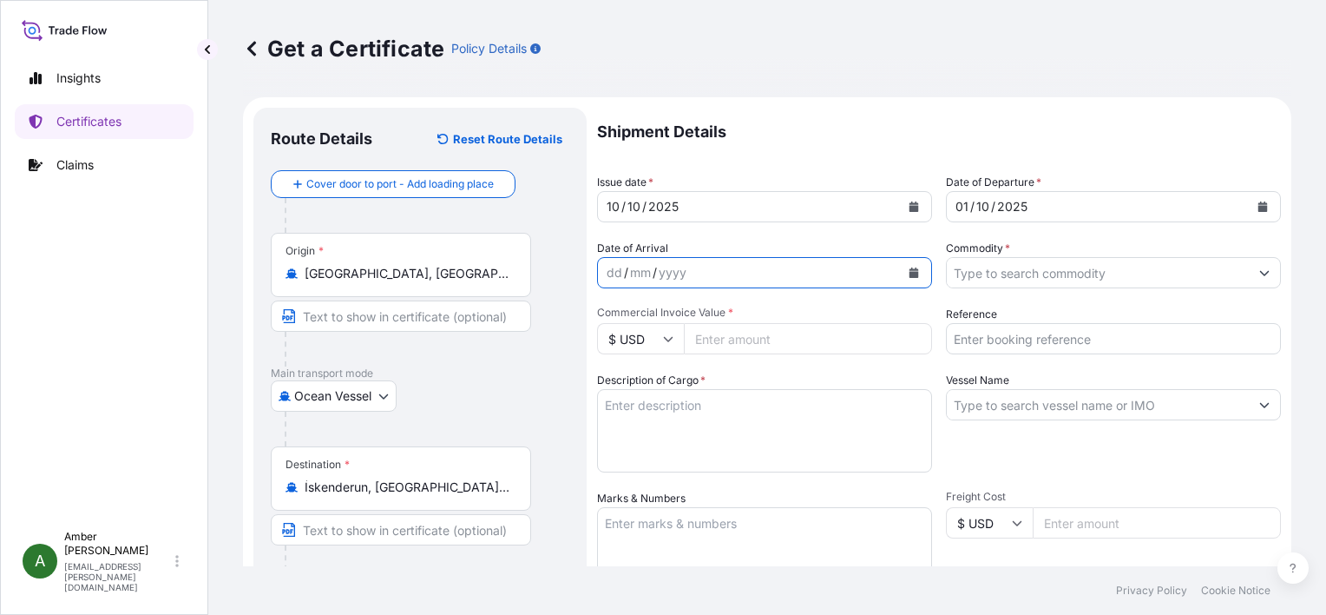
click at [910, 272] on icon "Calendar" at bounding box center [915, 272] width 10 height 10
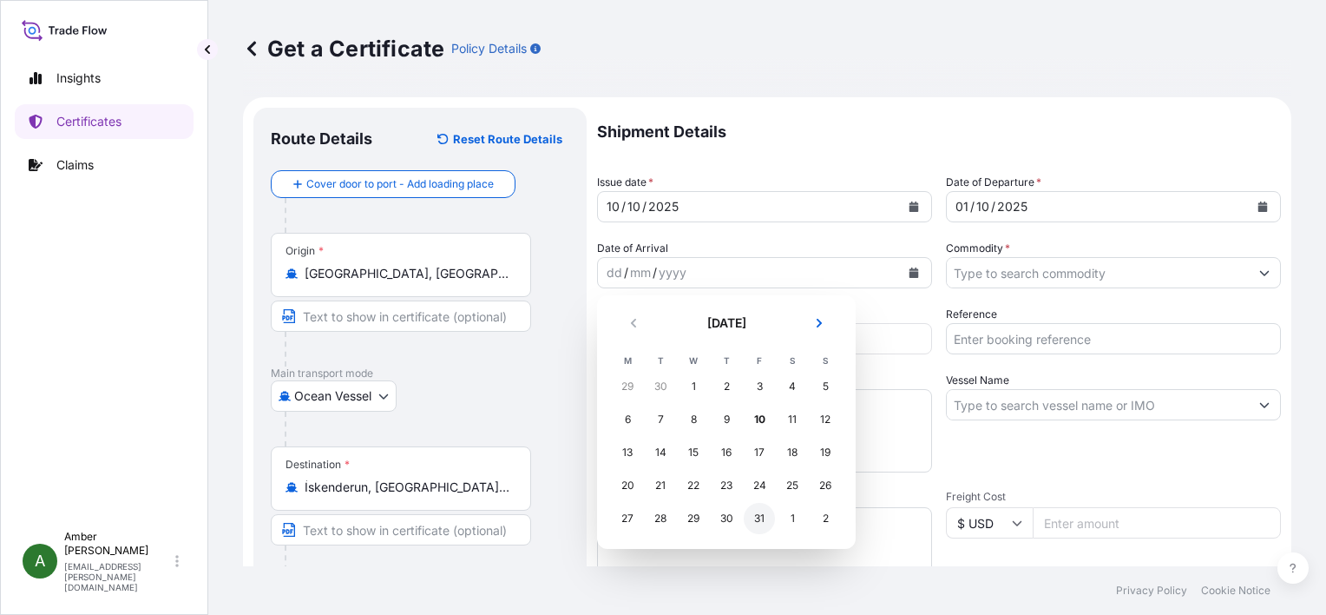
click at [760, 525] on div "31" at bounding box center [759, 518] width 31 height 31
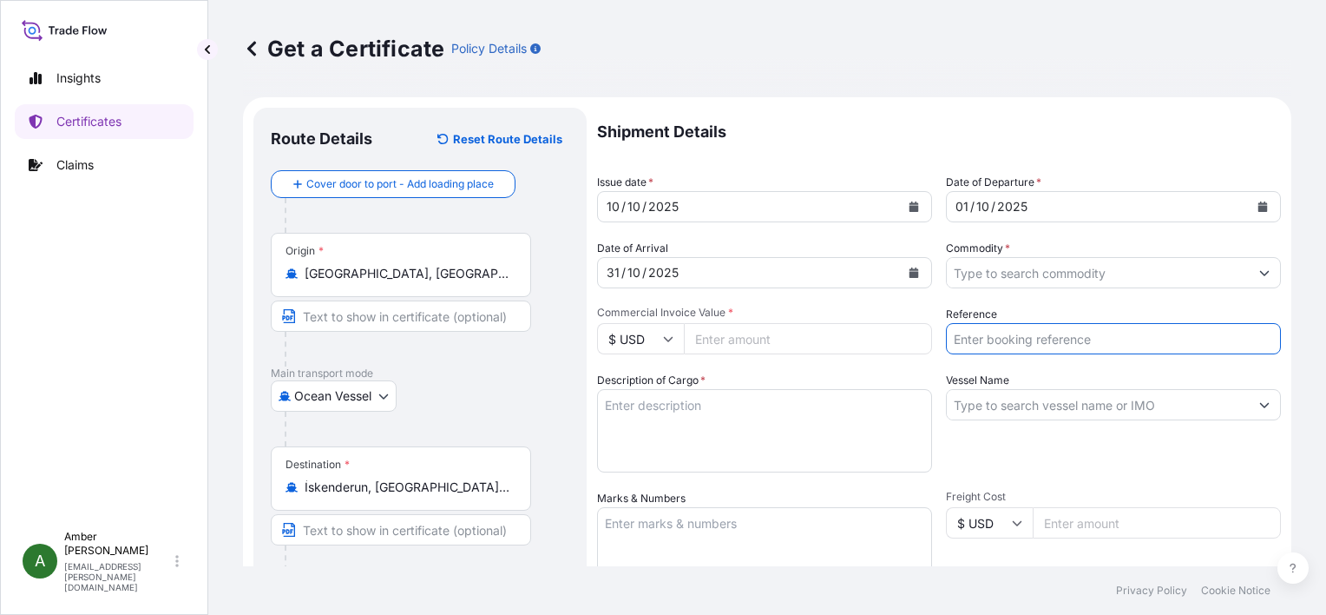
click at [1085, 339] on input "Reference" at bounding box center [1113, 338] width 335 height 31
paste input "RICFGU046301"
type input "RICFGU046301"
click at [1078, 270] on input "Commodity *" at bounding box center [1098, 272] width 302 height 31
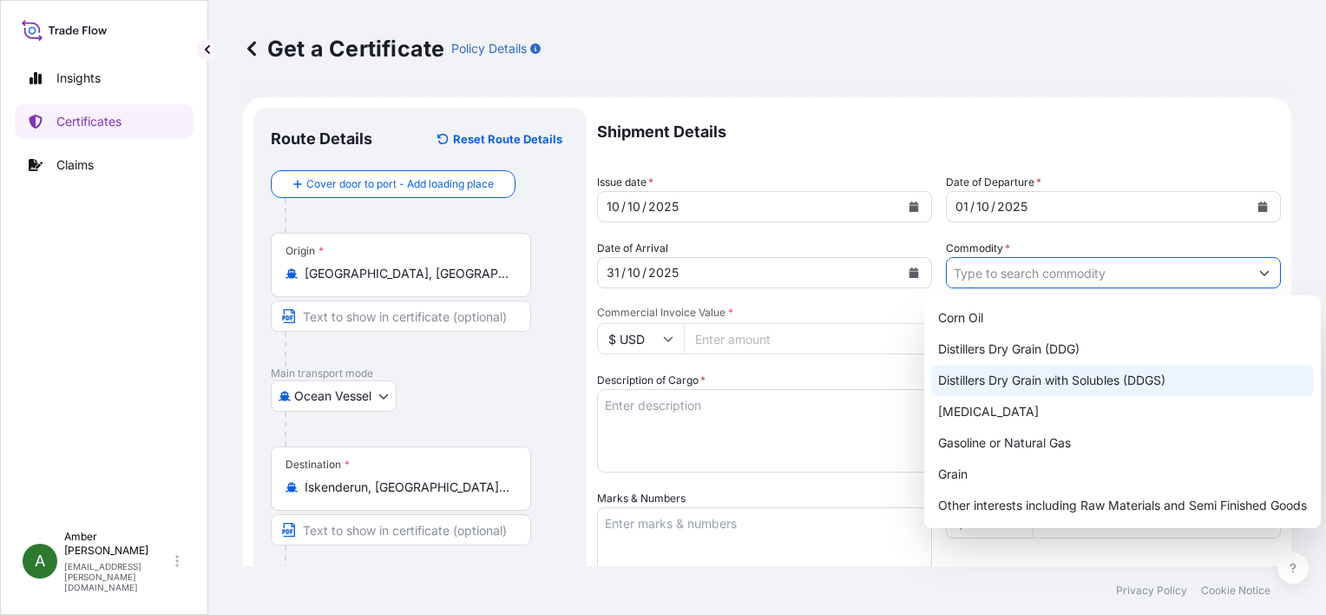
click at [1085, 377] on div "Distillers Dry Grain with Solubles (DDGS)" at bounding box center [1122, 380] width 383 height 31
type input "Distillers Dry Grain with Solubles (DDGS)"
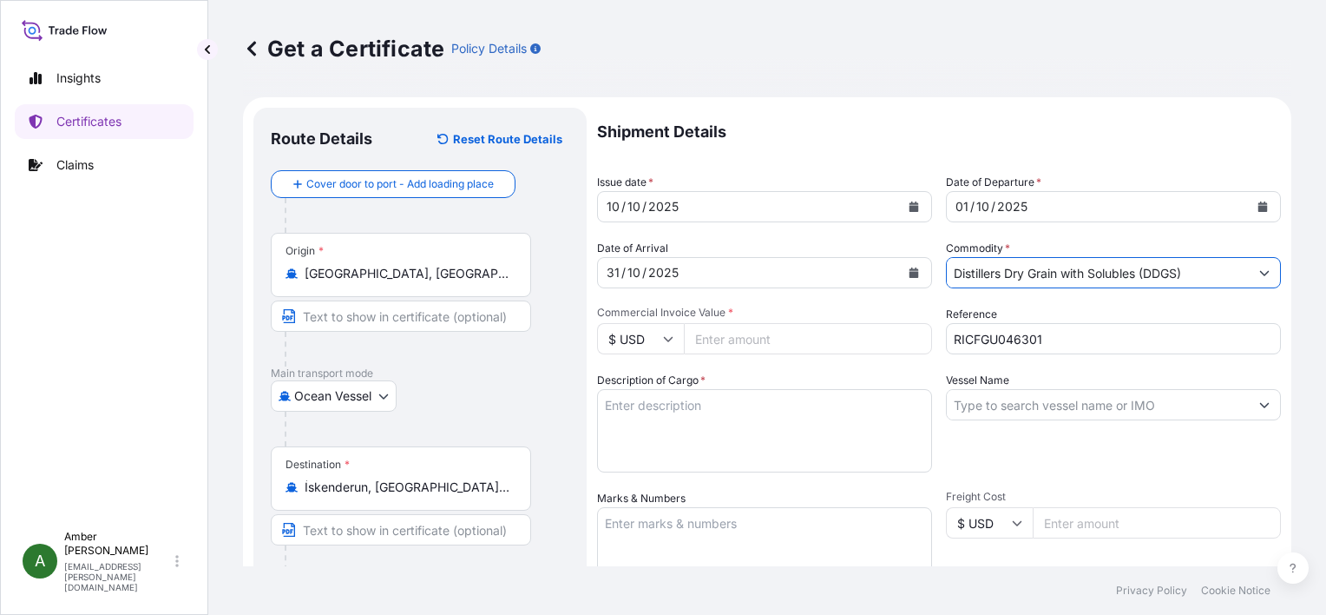
click at [1042, 406] on input "Vessel Name" at bounding box center [1098, 404] width 302 height 31
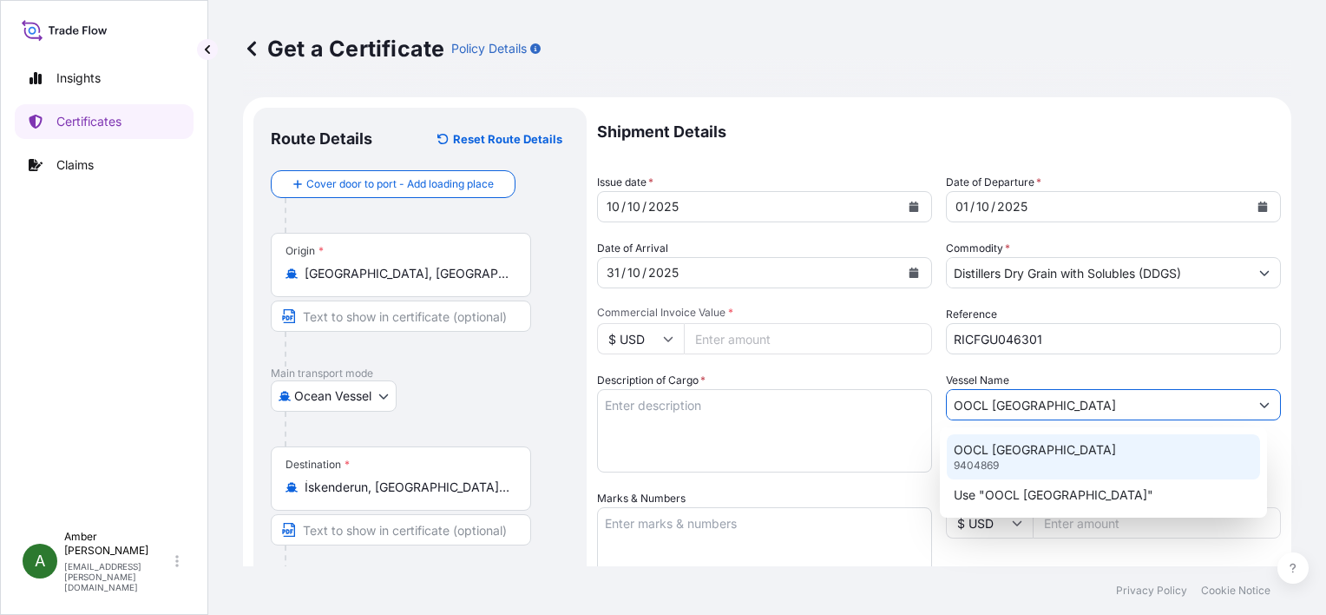
click at [1049, 447] on p "OOCL GUANGZHOU" at bounding box center [1035, 449] width 162 height 17
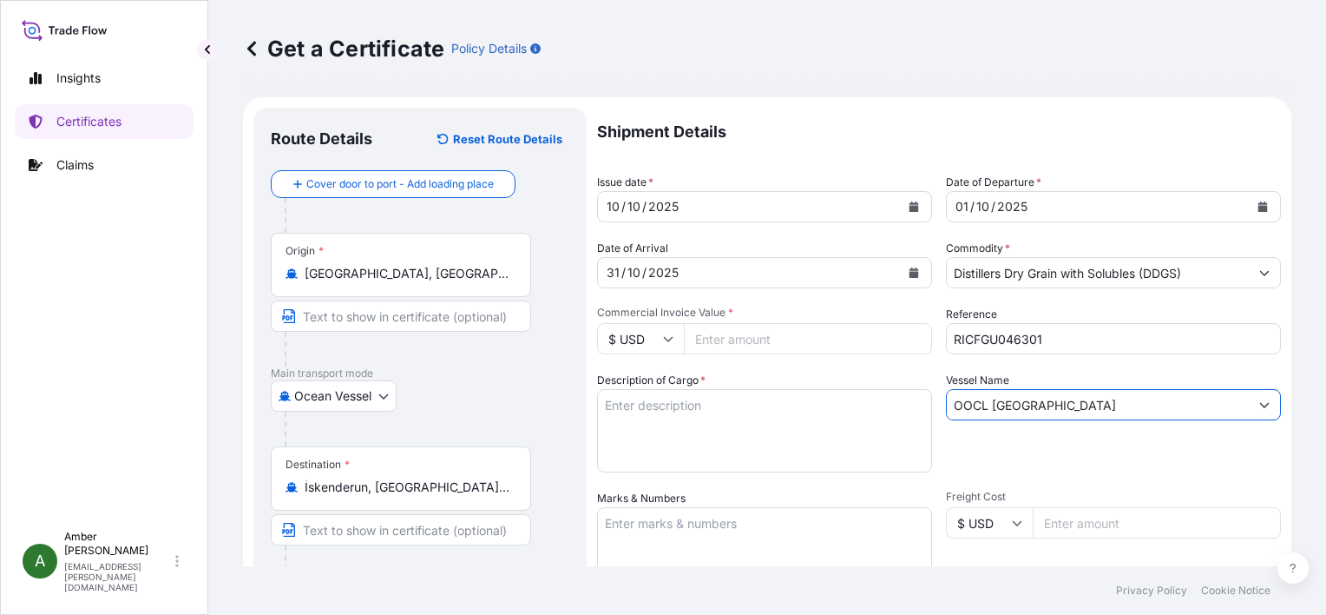
type input "OOCL GUANGZHOU"
click at [1049, 447] on div "Vessel Name OOCL GUANGZHOU" at bounding box center [1113, 422] width 335 height 101
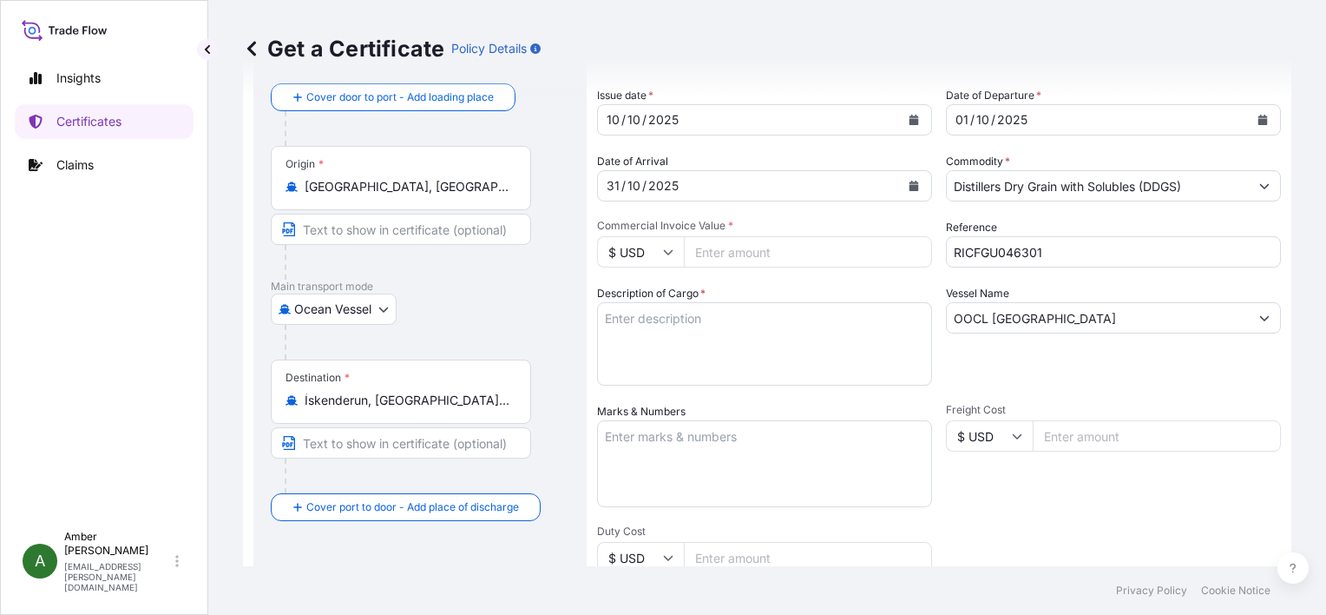
scroll to position [174, 0]
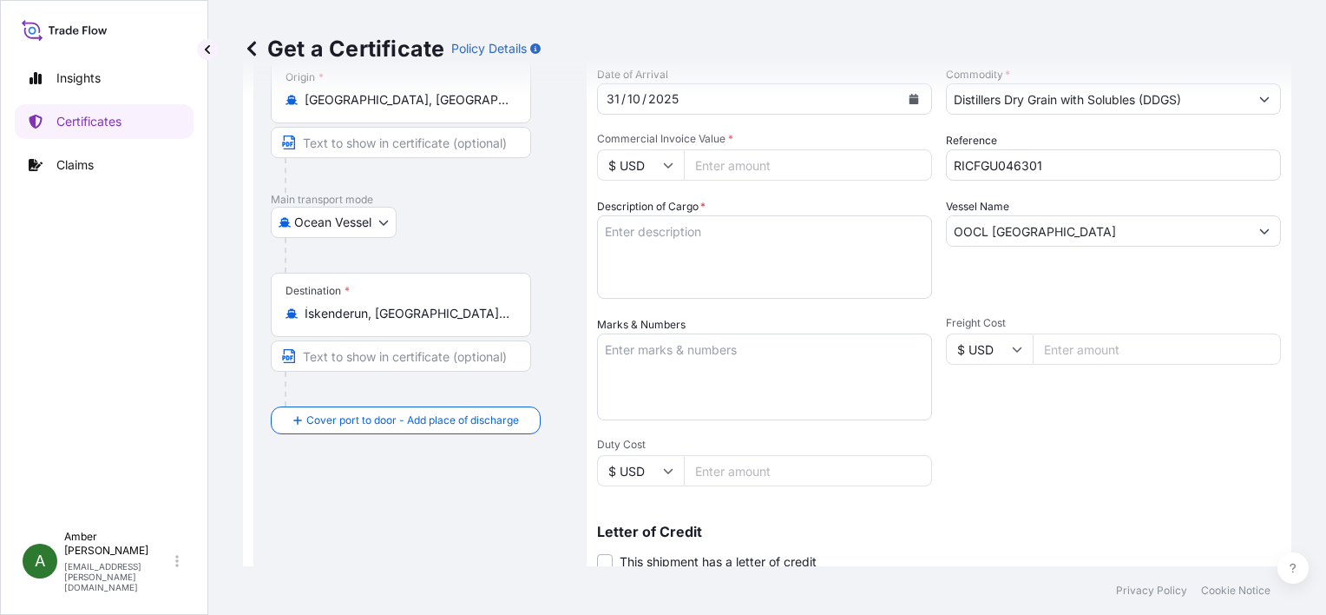
click at [688, 241] on textarea "Description of Cargo *" at bounding box center [764, 256] width 335 height 83
paste textarea "DISTILLERS DRIED GRAINS WITH SOLUBLES TOTAL WEIGHT (MTS): 283.402 FREIGHT PREPA…"
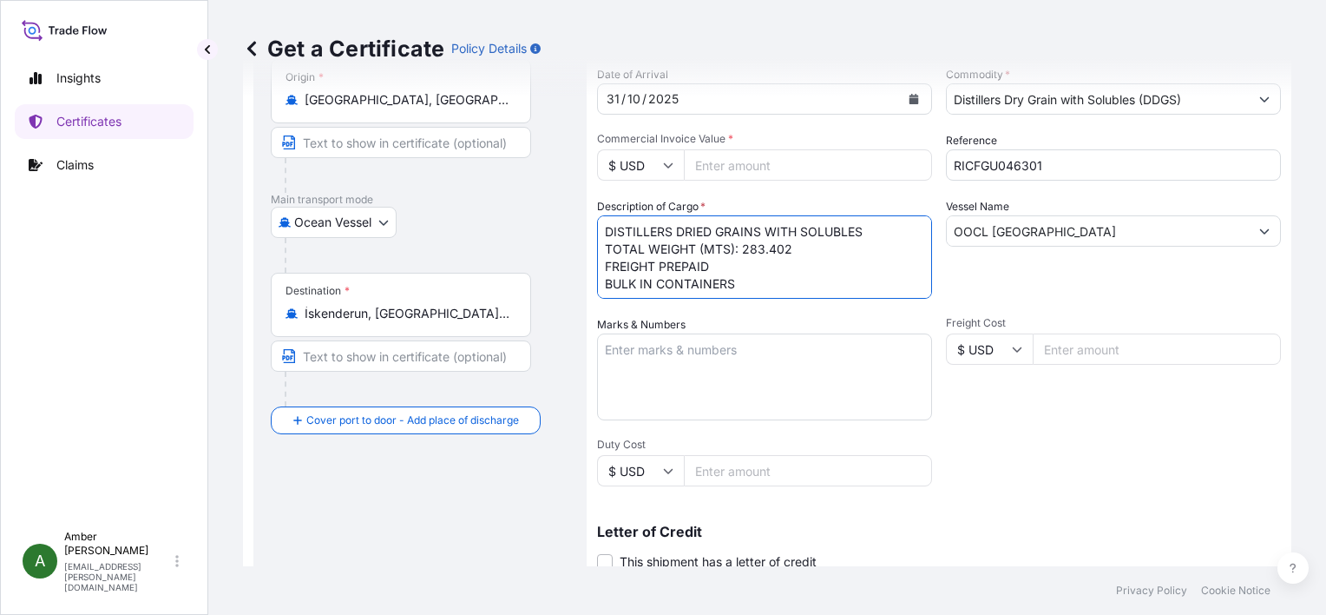
scroll to position [10, 0]
click at [714, 286] on textarea "DISTILLERS DRIED GRAINS WITH SOLUBLES TOTAL WEIGHT (MTS): 283.402 FREIGHT PREPA…" at bounding box center [764, 256] width 335 height 83
paste textarea "X20250922833333"
type textarea "DISTILLERS DRIED GRAINS WITH SOLUBLES TOTAL WEIGHT (MTS): 283.402 FREIGHT PREPA…"
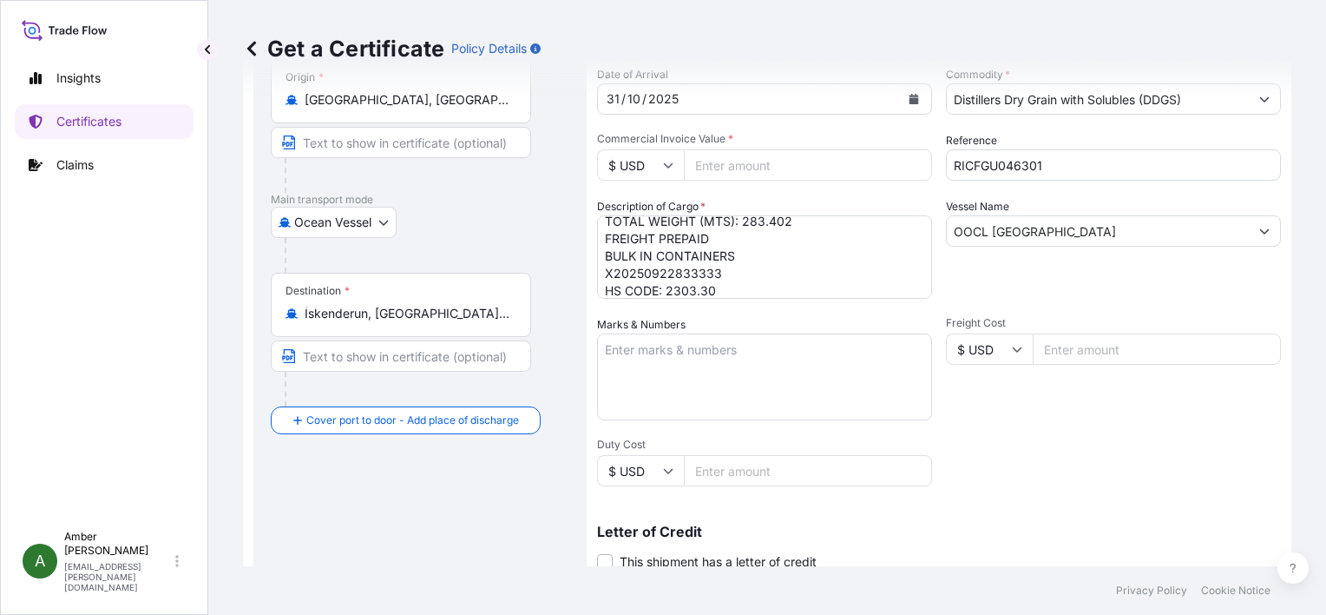
click at [776, 160] on input "Commercial Invoice Value *" at bounding box center [808, 164] width 248 height 31
paste input "65465.86"
type input "65465.86"
click at [1075, 480] on div "Shipment Details Issue date * 10 / 10 / 2025 Date of Departure * 01 / 10 / 2025…" at bounding box center [939, 347] width 684 height 827
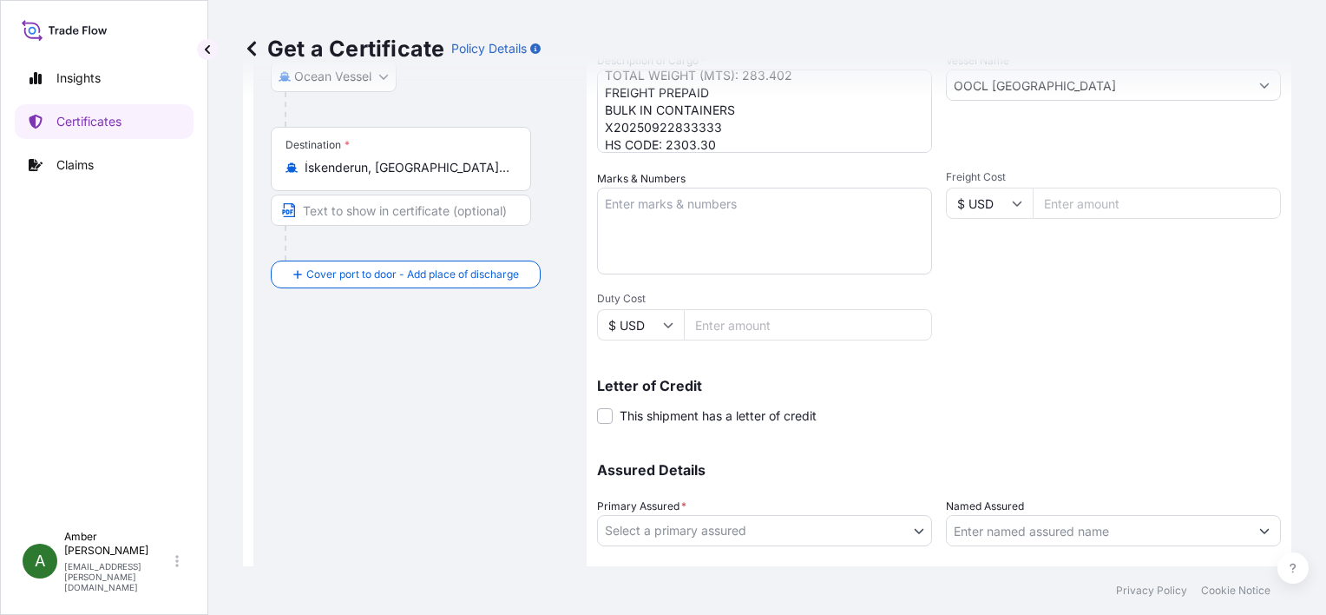
scroll to position [427, 0]
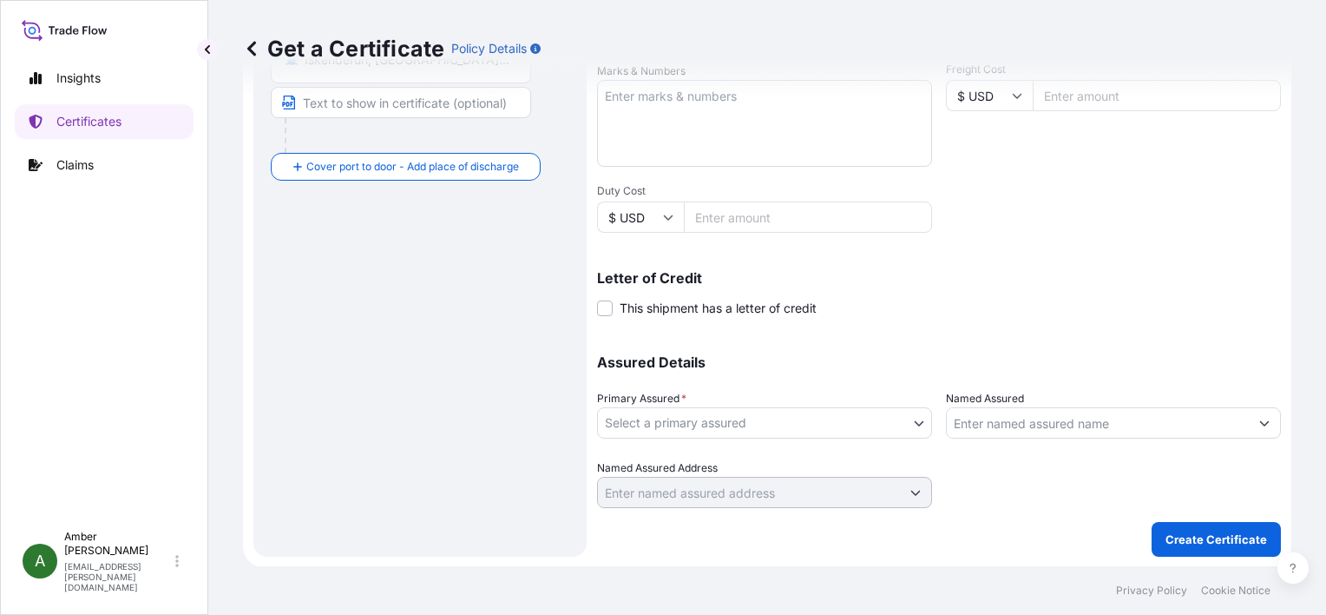
click at [750, 414] on body "Insights Certificates Claims A Amber Rinehart amber.rinehart@poet.com Get a Cer…" at bounding box center [663, 307] width 1326 height 615
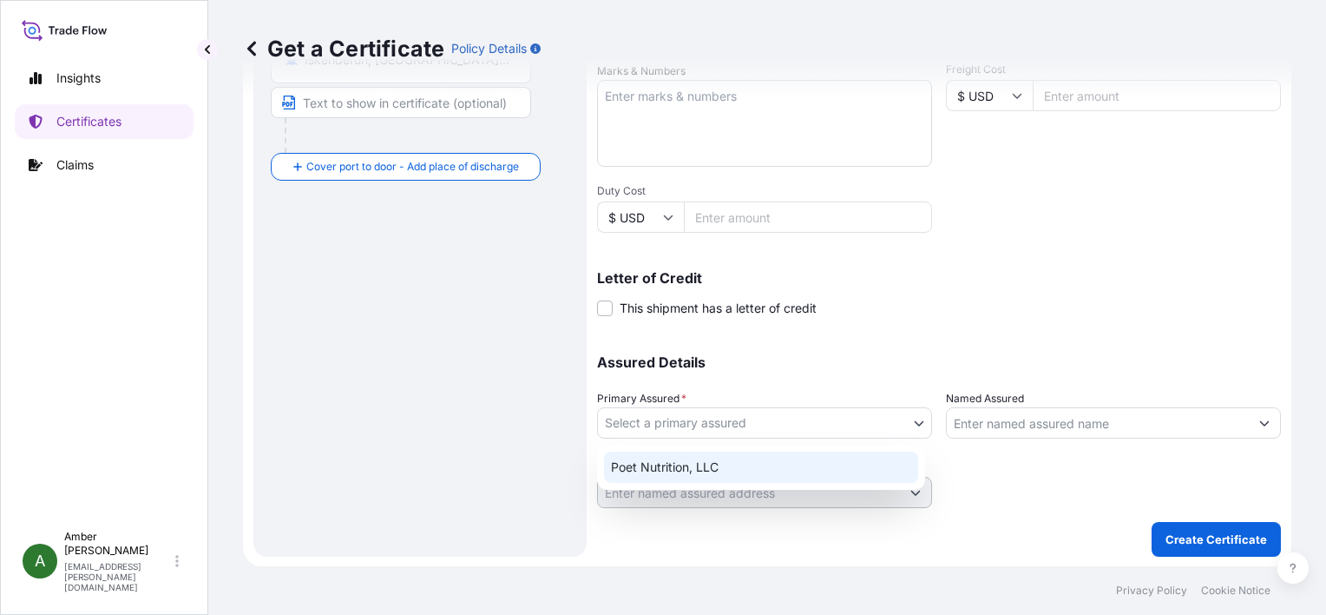
click at [751, 464] on div "Poet Nutrition, LLC" at bounding box center [761, 466] width 314 height 31
select select "31546"
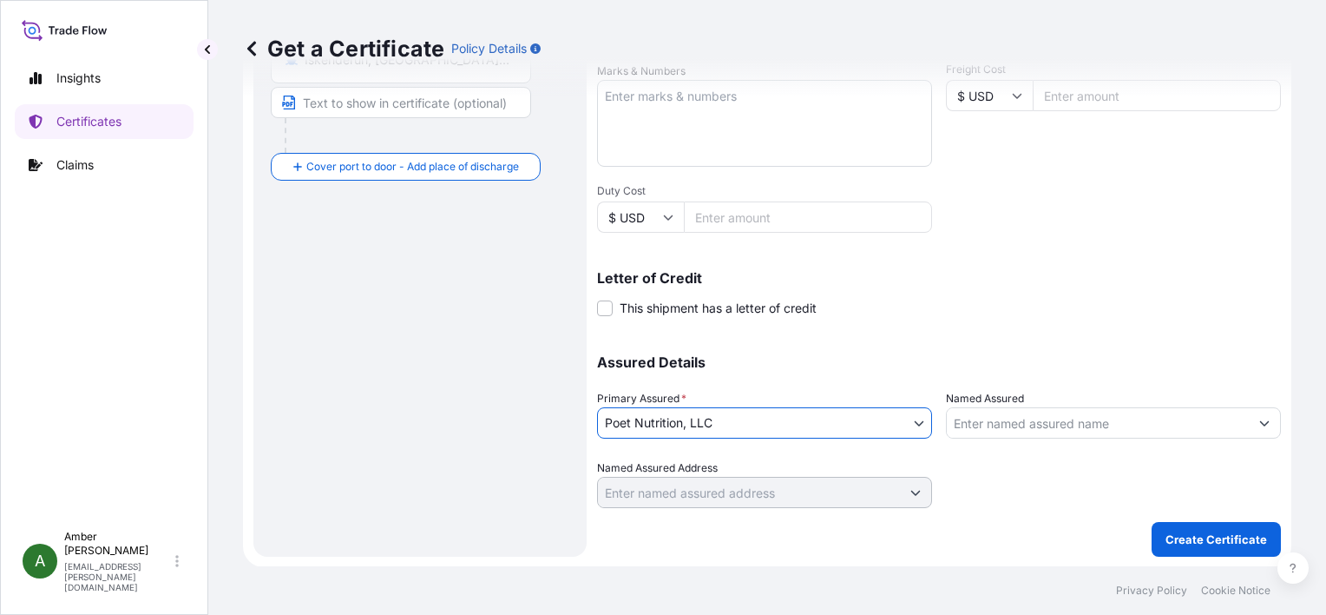
click at [1024, 421] on input "Named Assured" at bounding box center [1098, 422] width 302 height 31
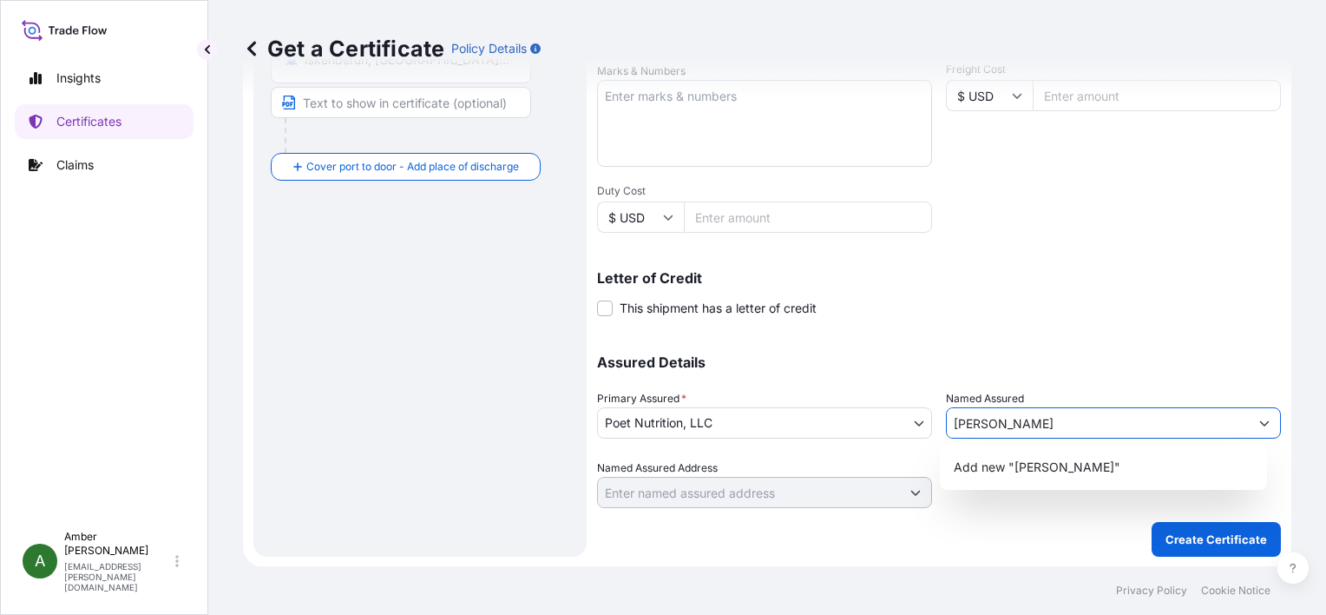
click at [973, 414] on input "DAN GIDA" at bounding box center [1098, 422] width 302 height 31
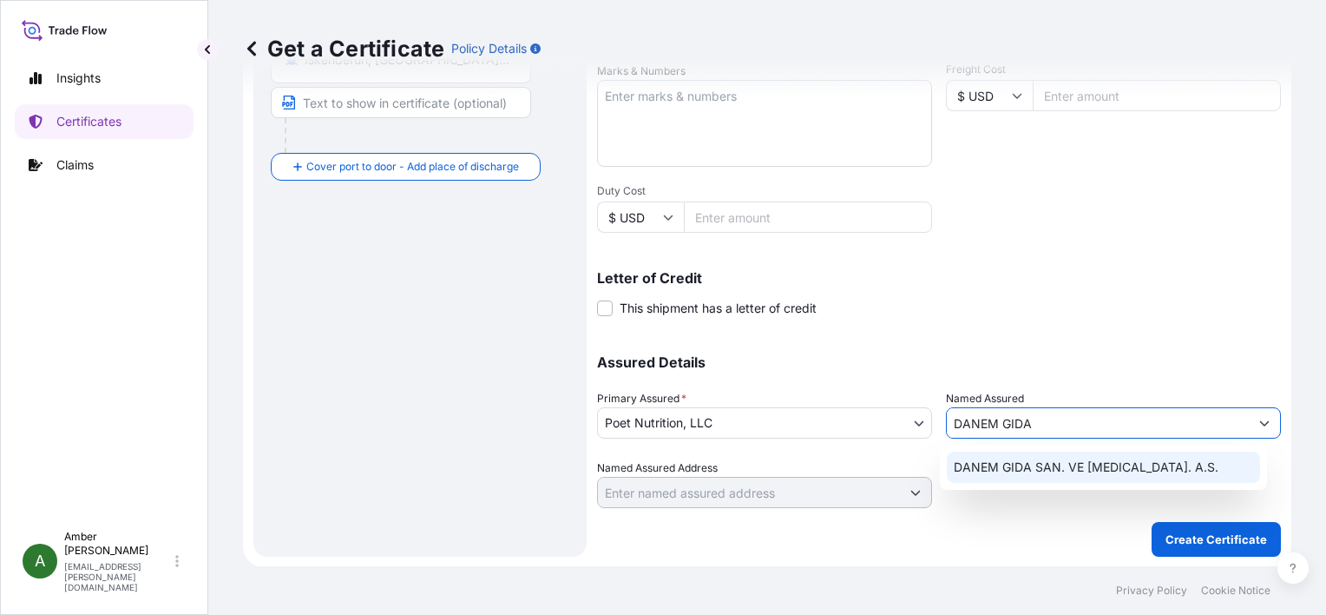
click at [1025, 471] on span "DANEM GIDA SAN. VE TIC. A.S." at bounding box center [1086, 466] width 265 height 17
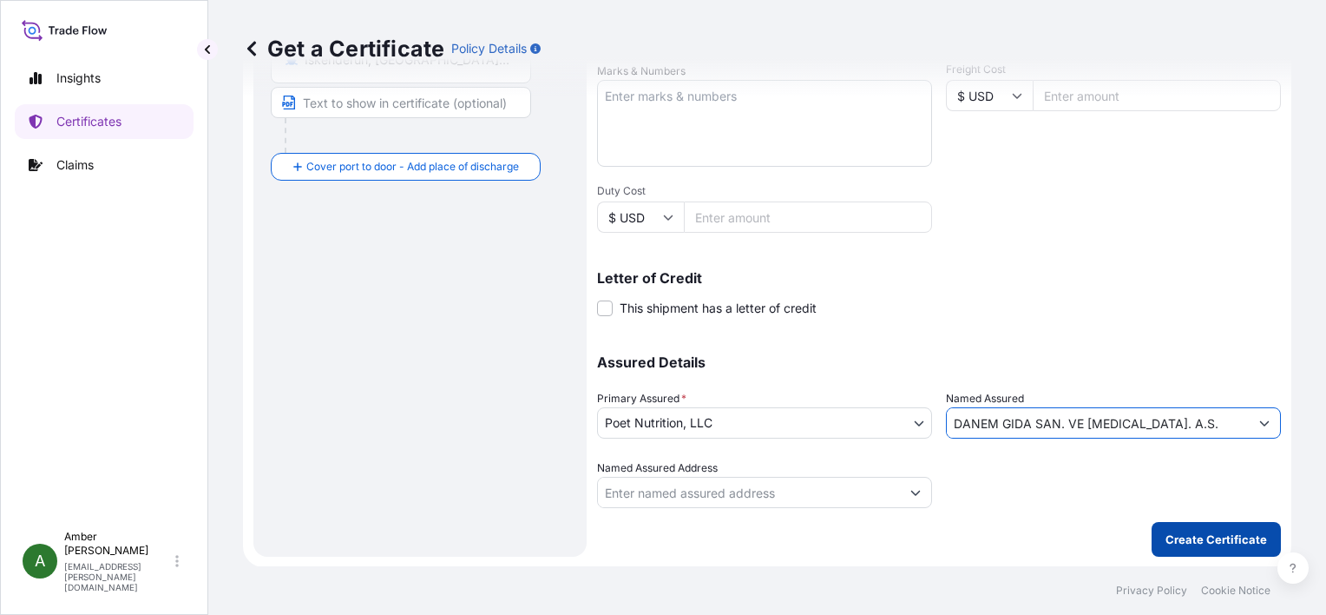
type input "DANEM GIDA SAN. VE TIC. A.S."
click at [1166, 535] on p "Create Certificate" at bounding box center [1217, 538] width 102 height 17
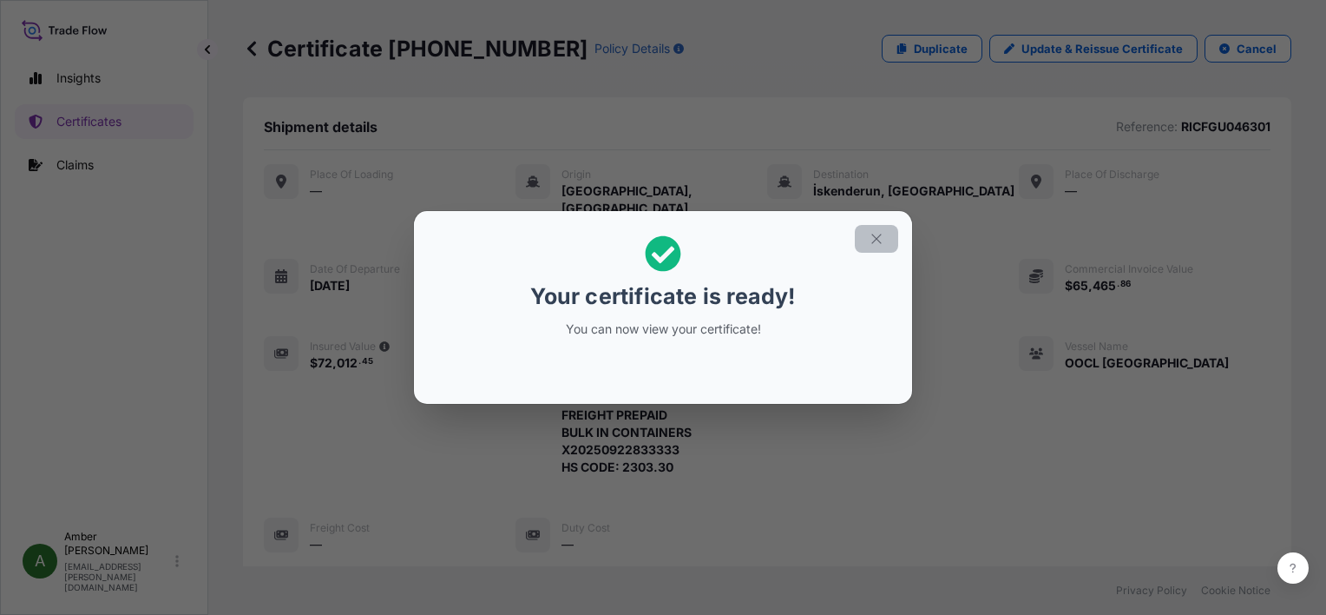
click at [878, 240] on icon "button" at bounding box center [877, 239] width 10 height 10
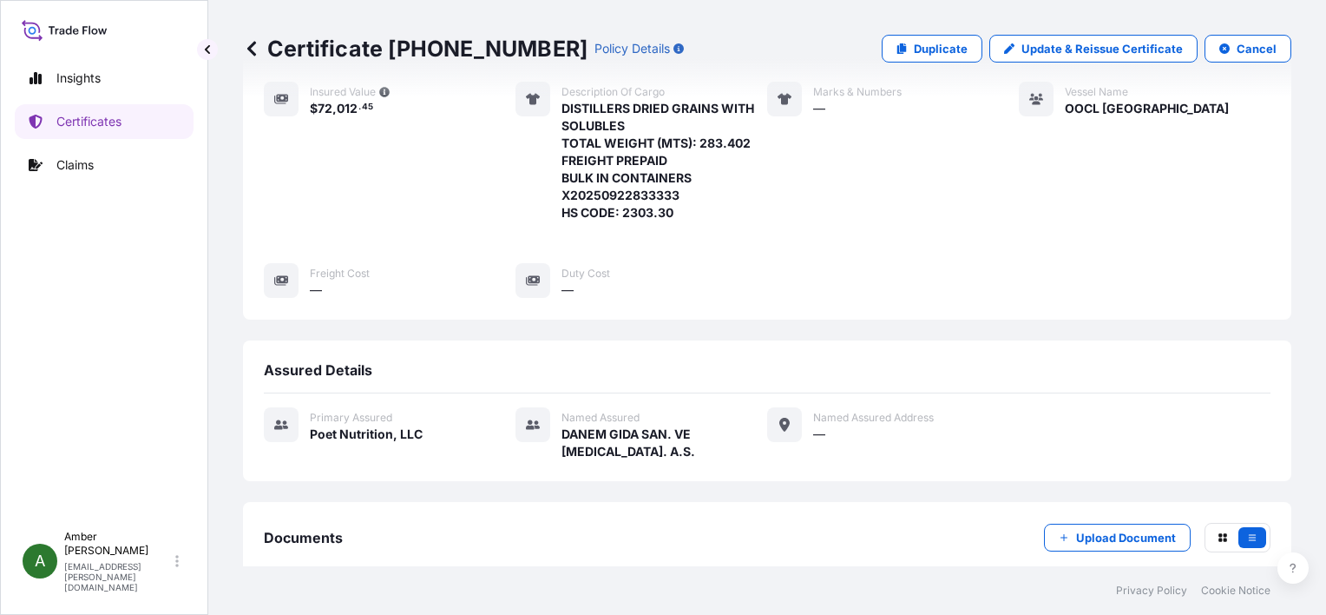
scroll to position [420, 0]
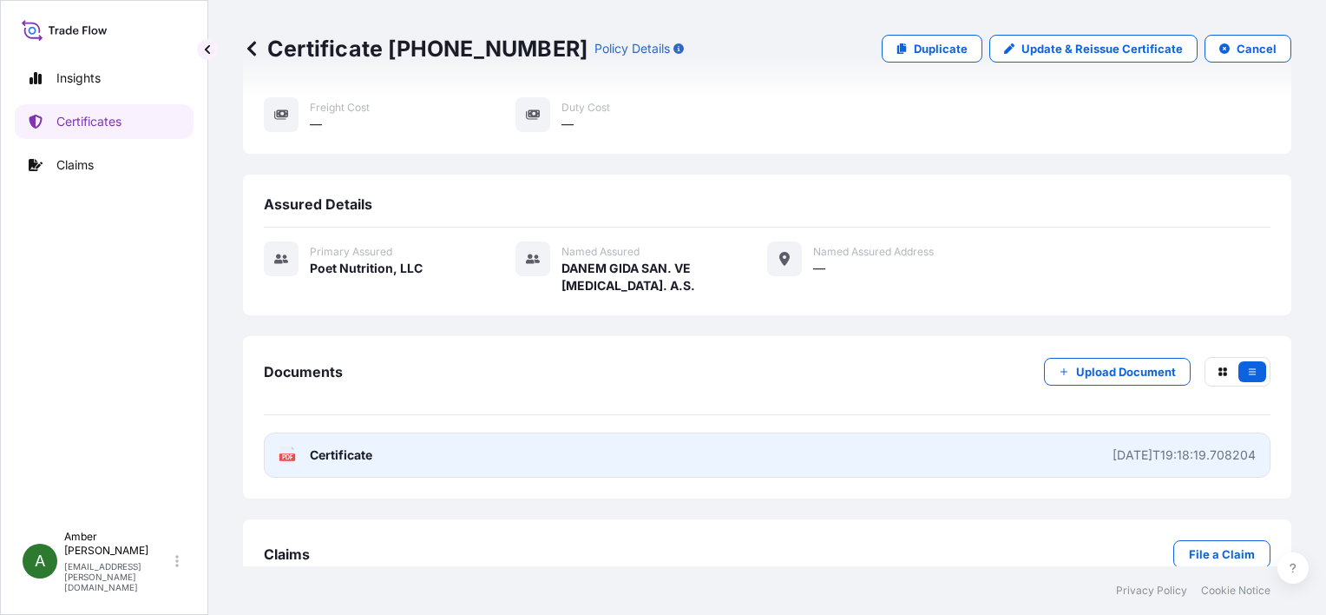
click at [285, 454] on text "PDF" at bounding box center [287, 457] width 11 height 6
